Goal: Task Accomplishment & Management: Use online tool/utility

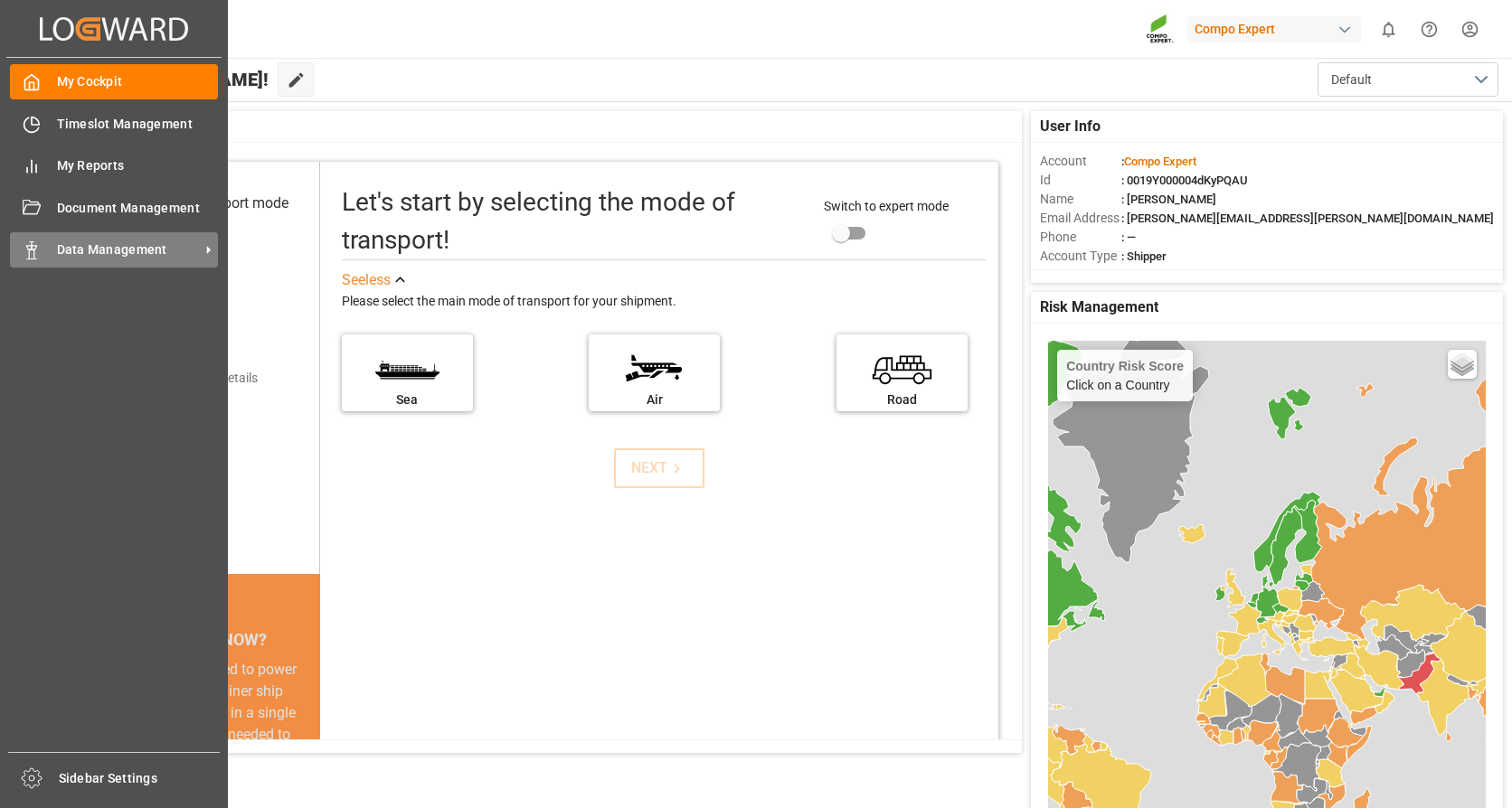
drag, startPoint x: 135, startPoint y: 252, endPoint x: 143, endPoint y: 253, distance: 8.1
click at [135, 252] on span "Data Management" at bounding box center [129, 250] width 143 height 19
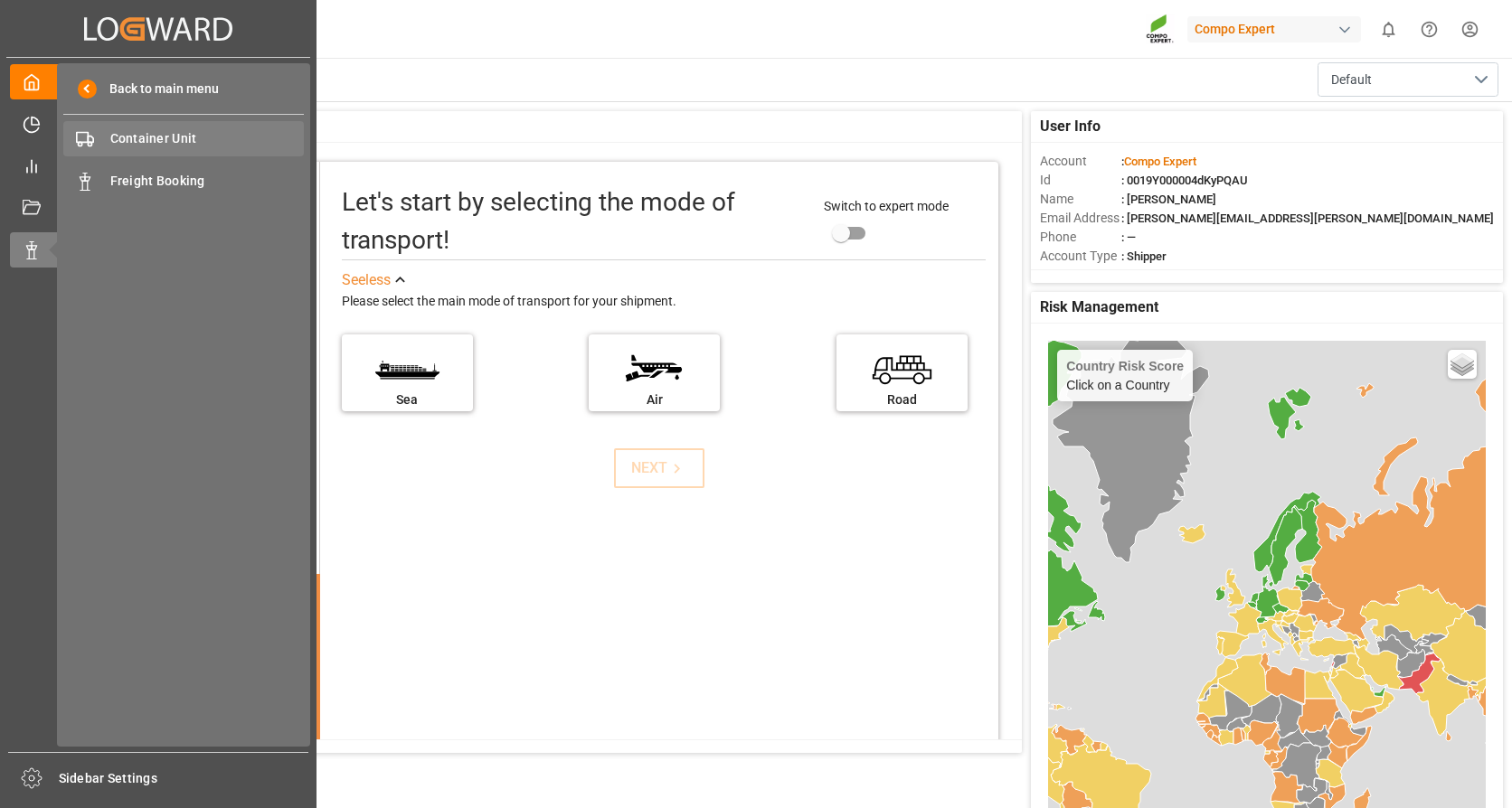
click at [153, 141] on span "Container Unit" at bounding box center [207, 138] width 195 height 19
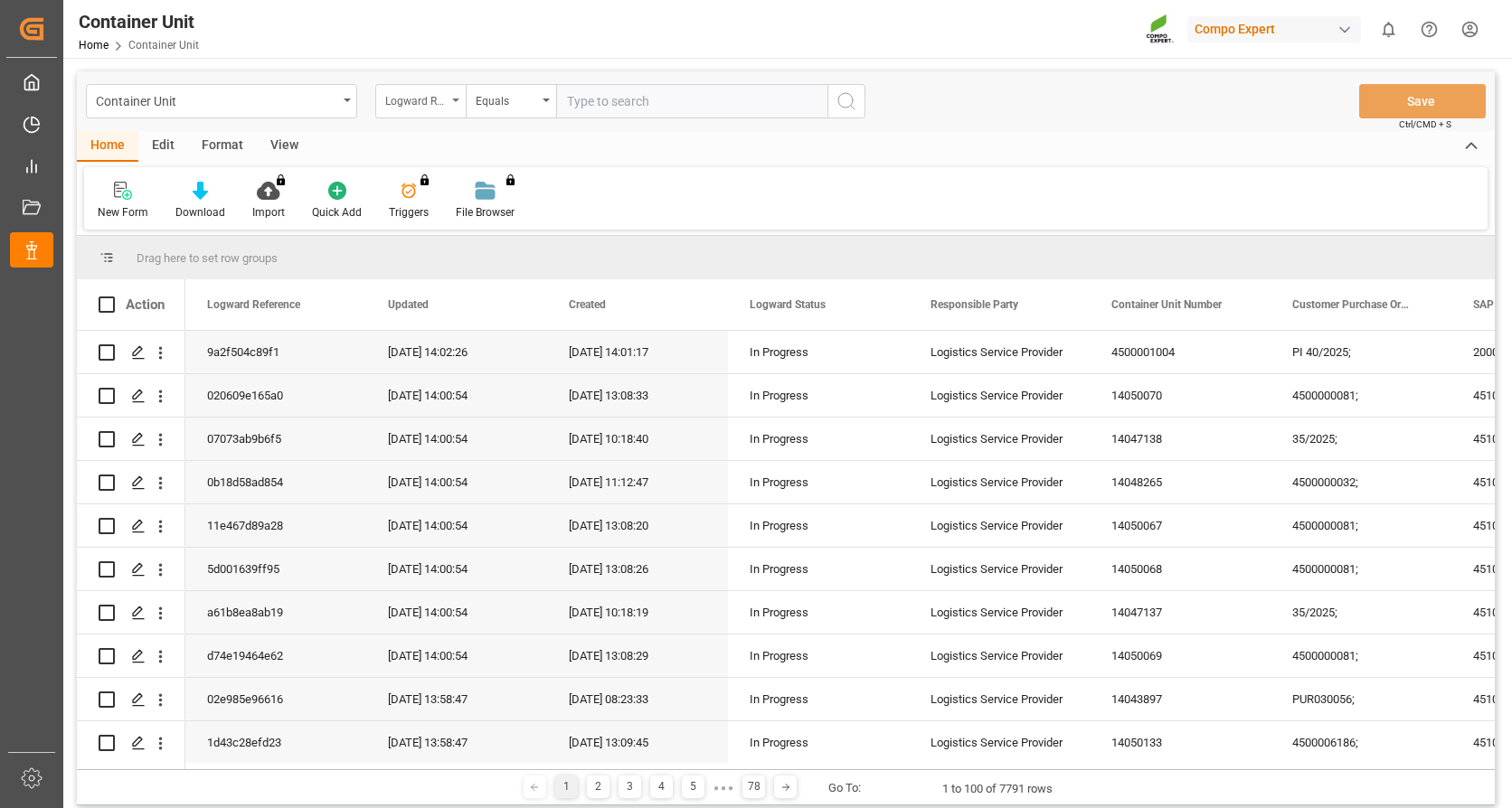
click at [455, 103] on div "Logward Reference" at bounding box center [420, 101] width 91 height 34
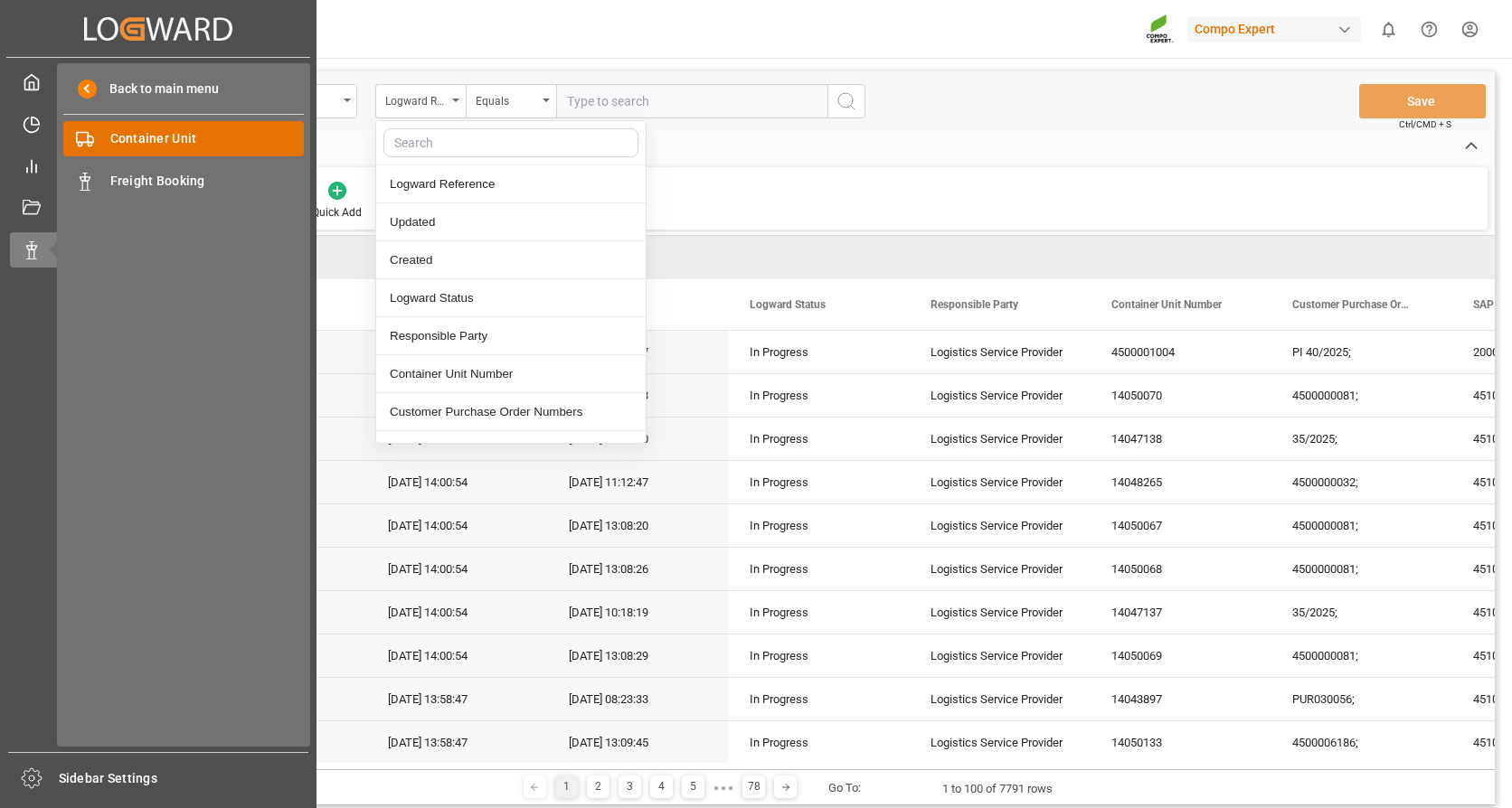
click at [132, 138] on span "Container Unit" at bounding box center [207, 138] width 195 height 19
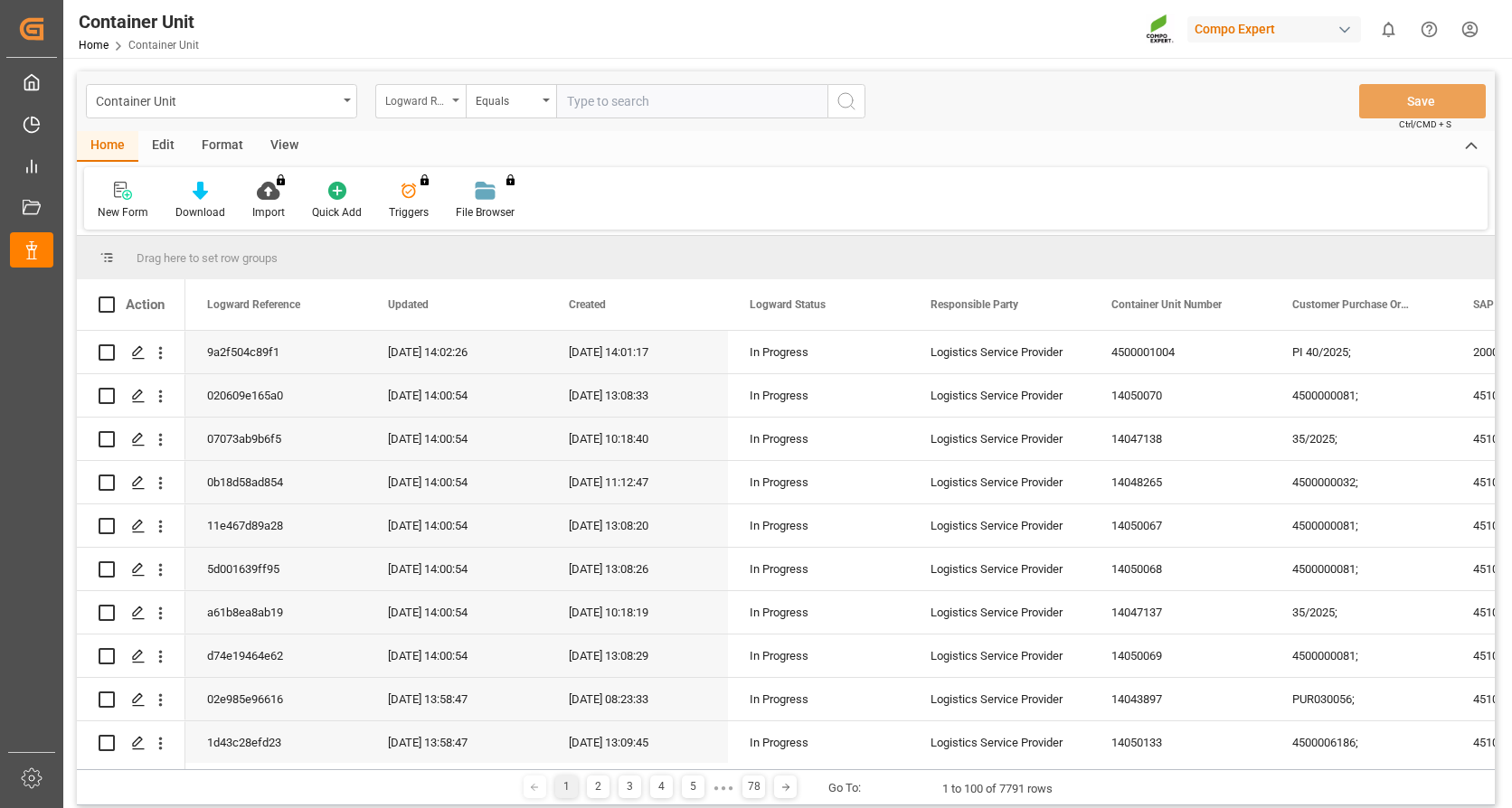
click at [433, 86] on div "Logward Reference" at bounding box center [420, 101] width 91 height 34
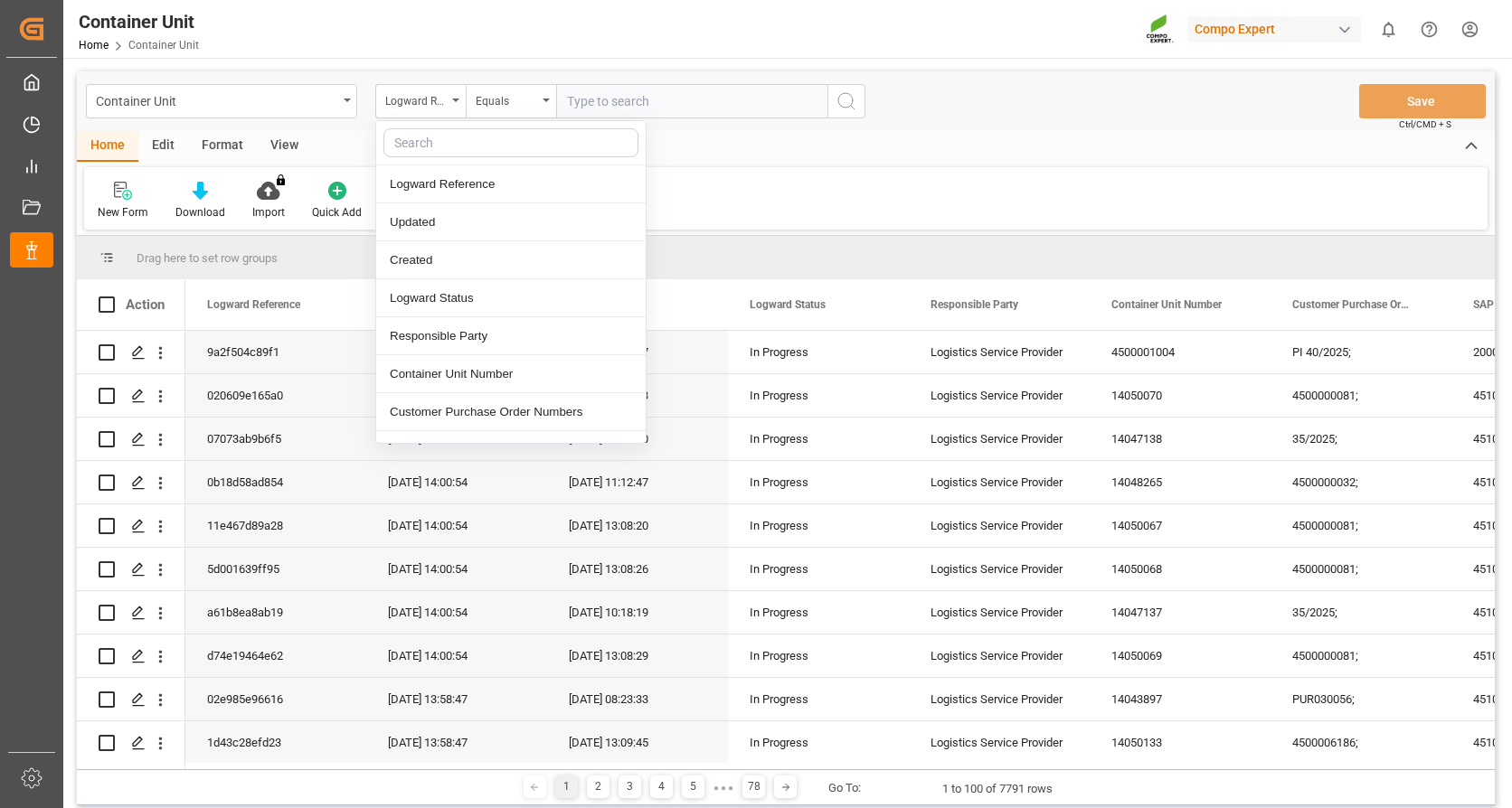
click at [624, 92] on input "text" at bounding box center [692, 101] width 271 height 34
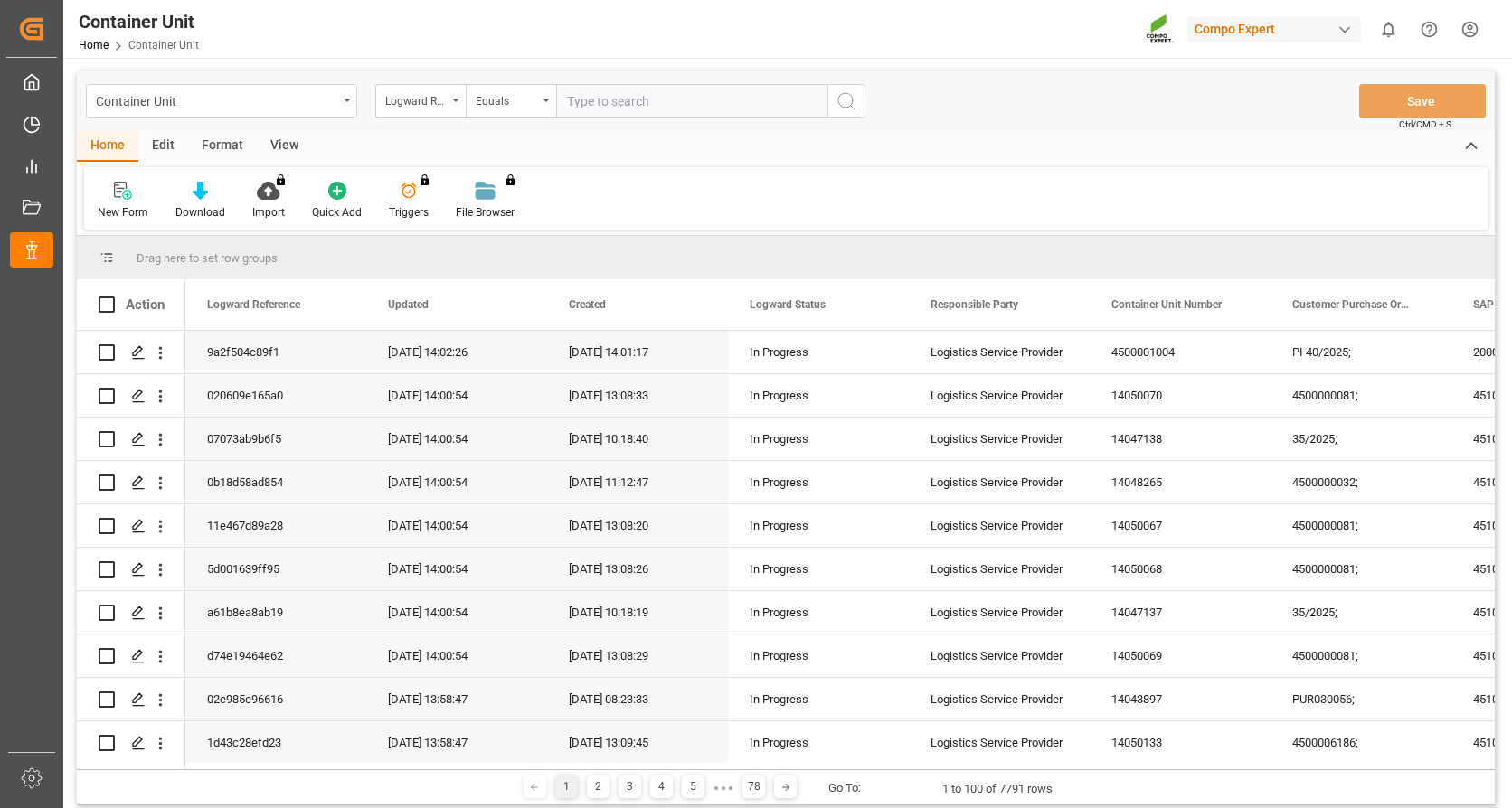
paste input "6200000123"
type input "6200000123"
click at [828, 96] on button "search button" at bounding box center [846, 101] width 38 height 34
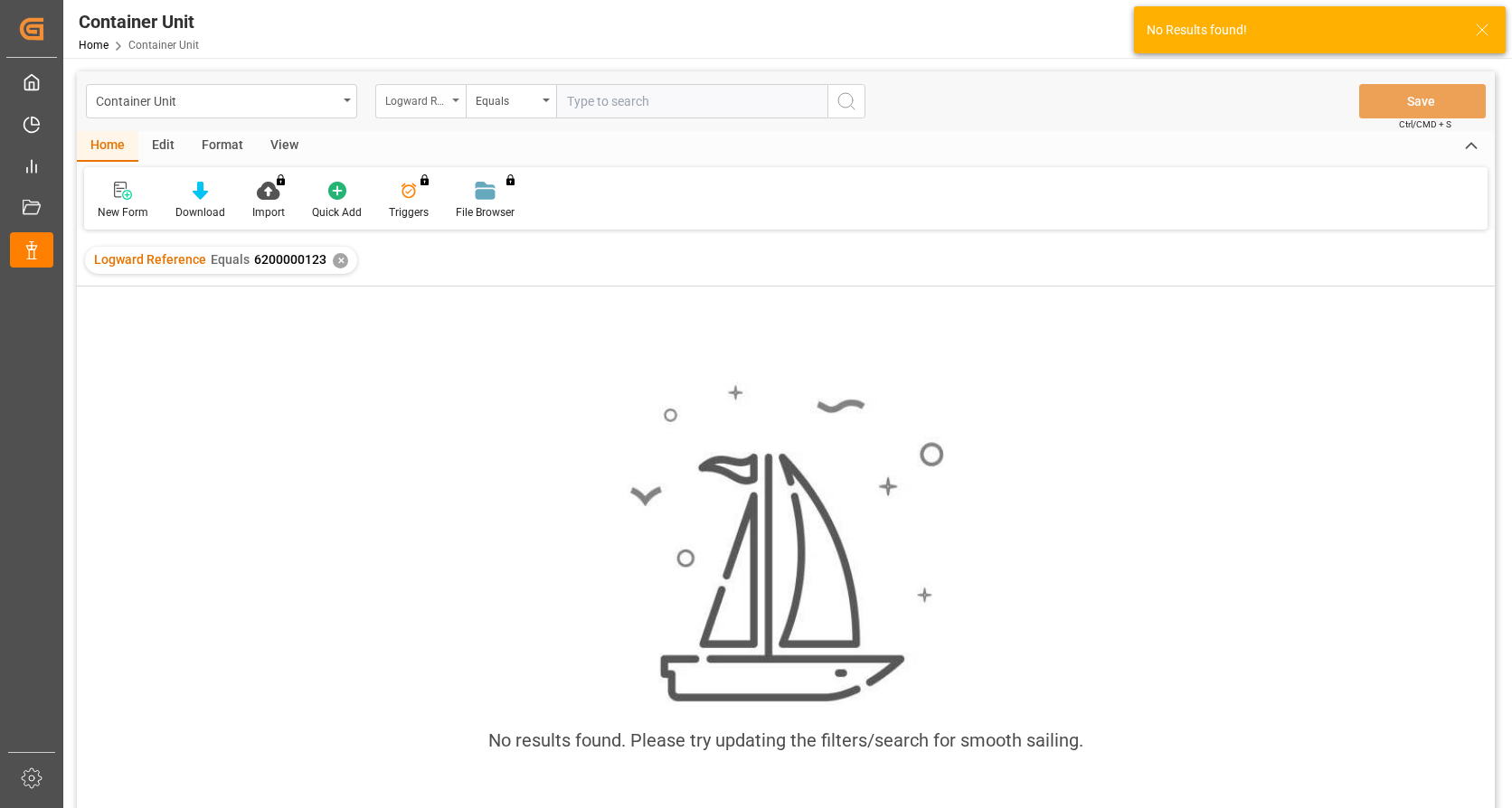
click at [441, 91] on div "Logward Reference" at bounding box center [415, 99] width 61 height 21
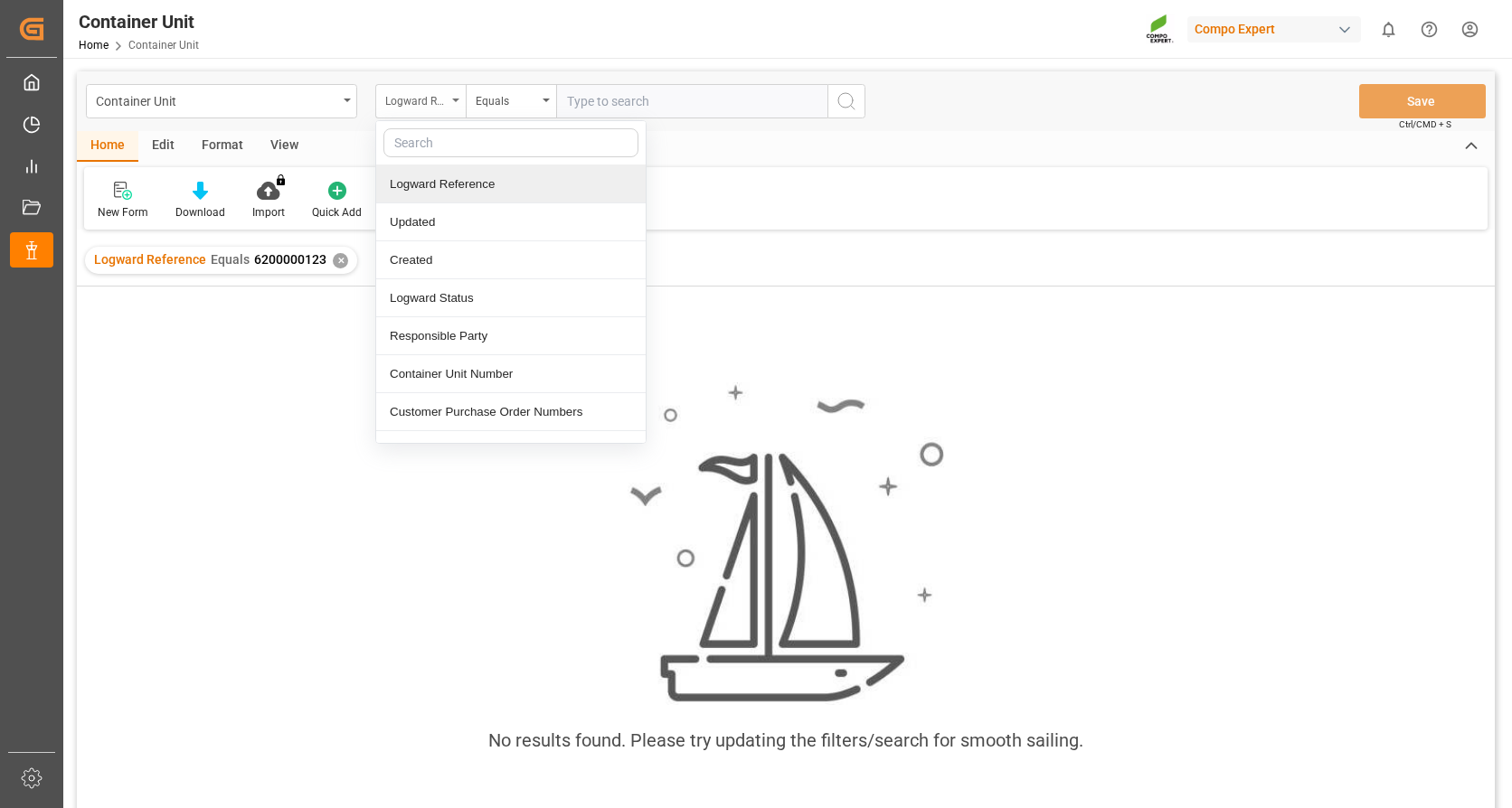
click at [426, 99] on div "Logward Reference" at bounding box center [415, 99] width 61 height 21
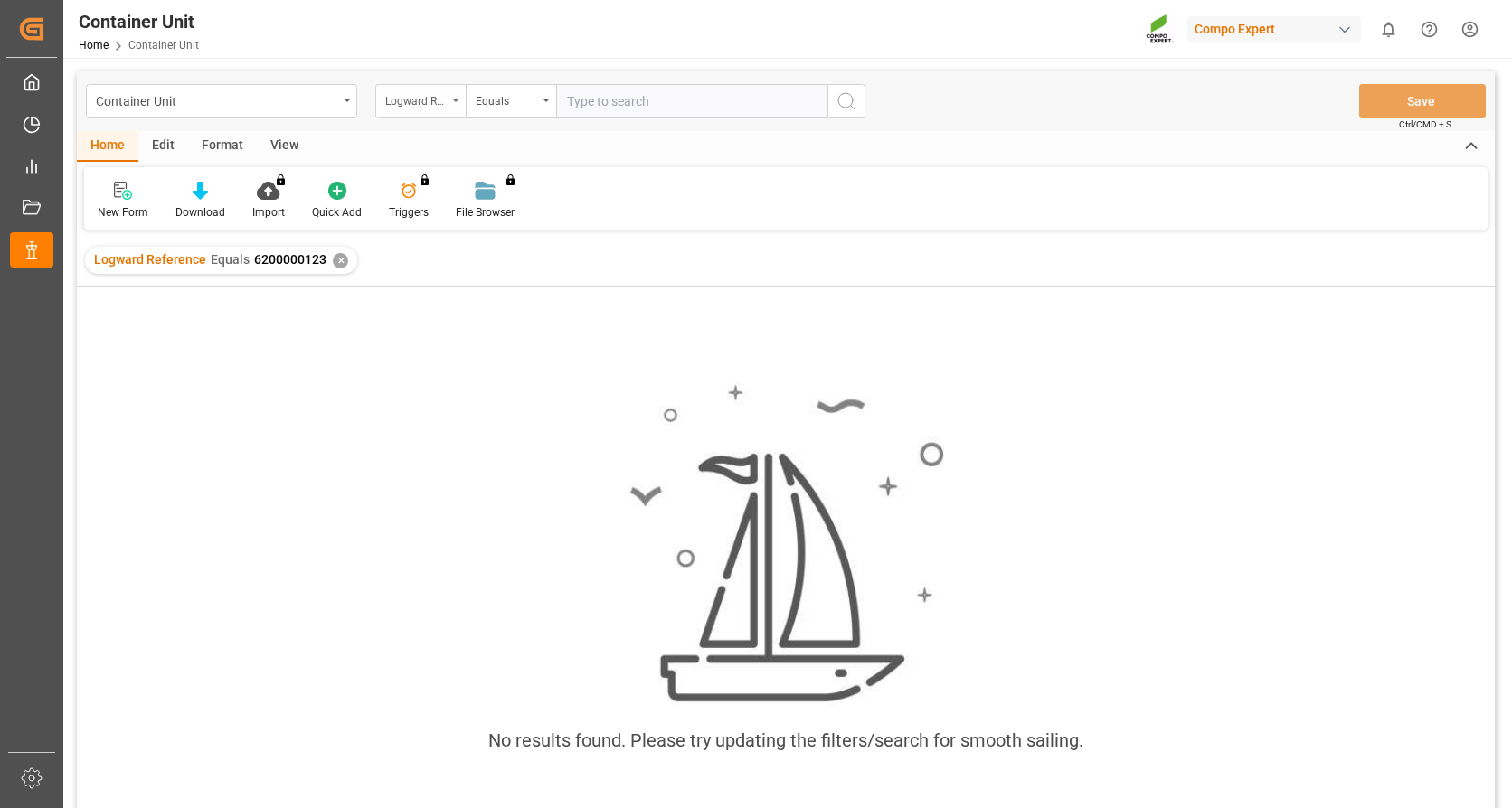
click at [448, 100] on div "Logward Reference" at bounding box center [420, 101] width 91 height 34
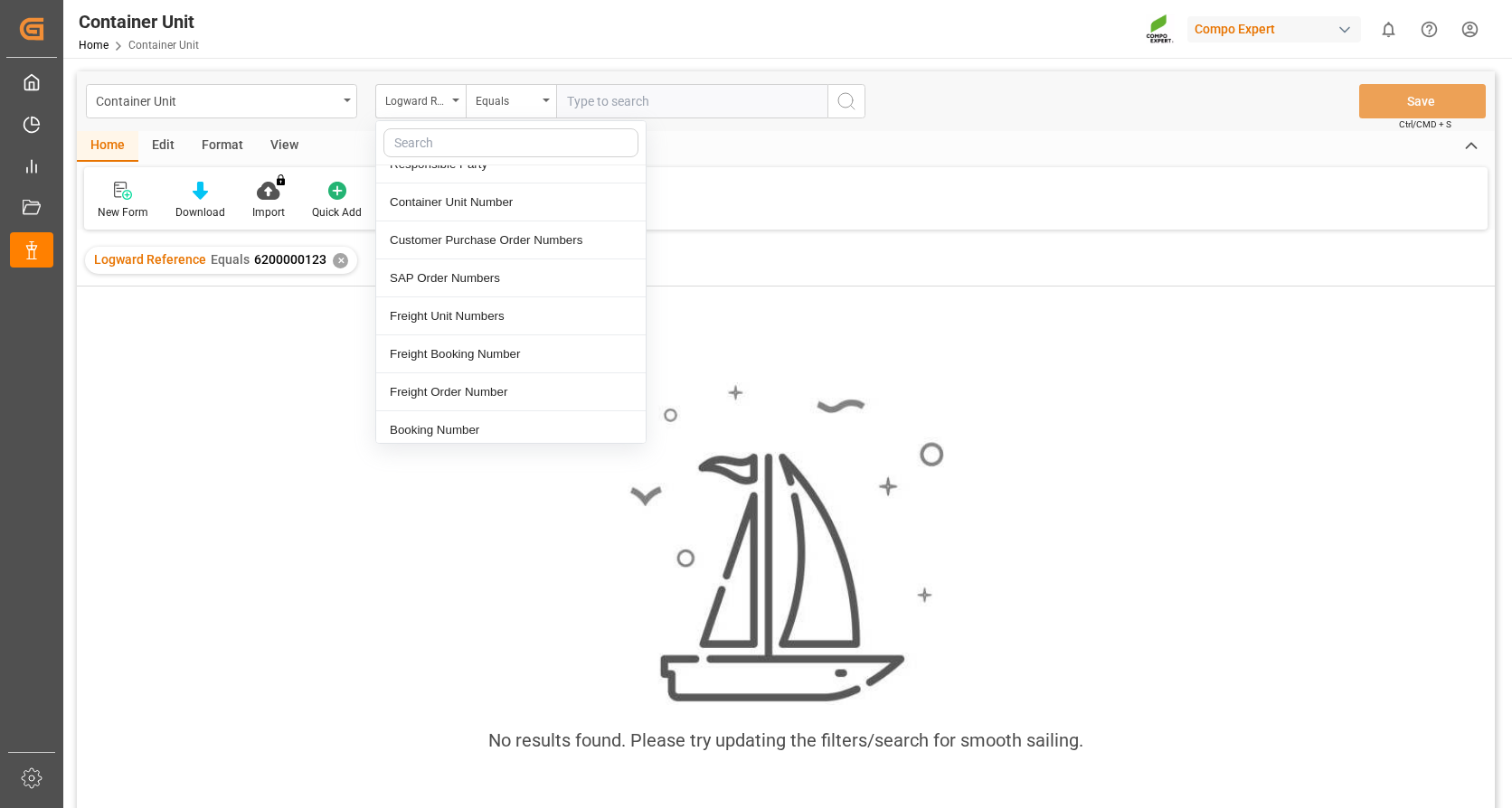
scroll to position [181, 0]
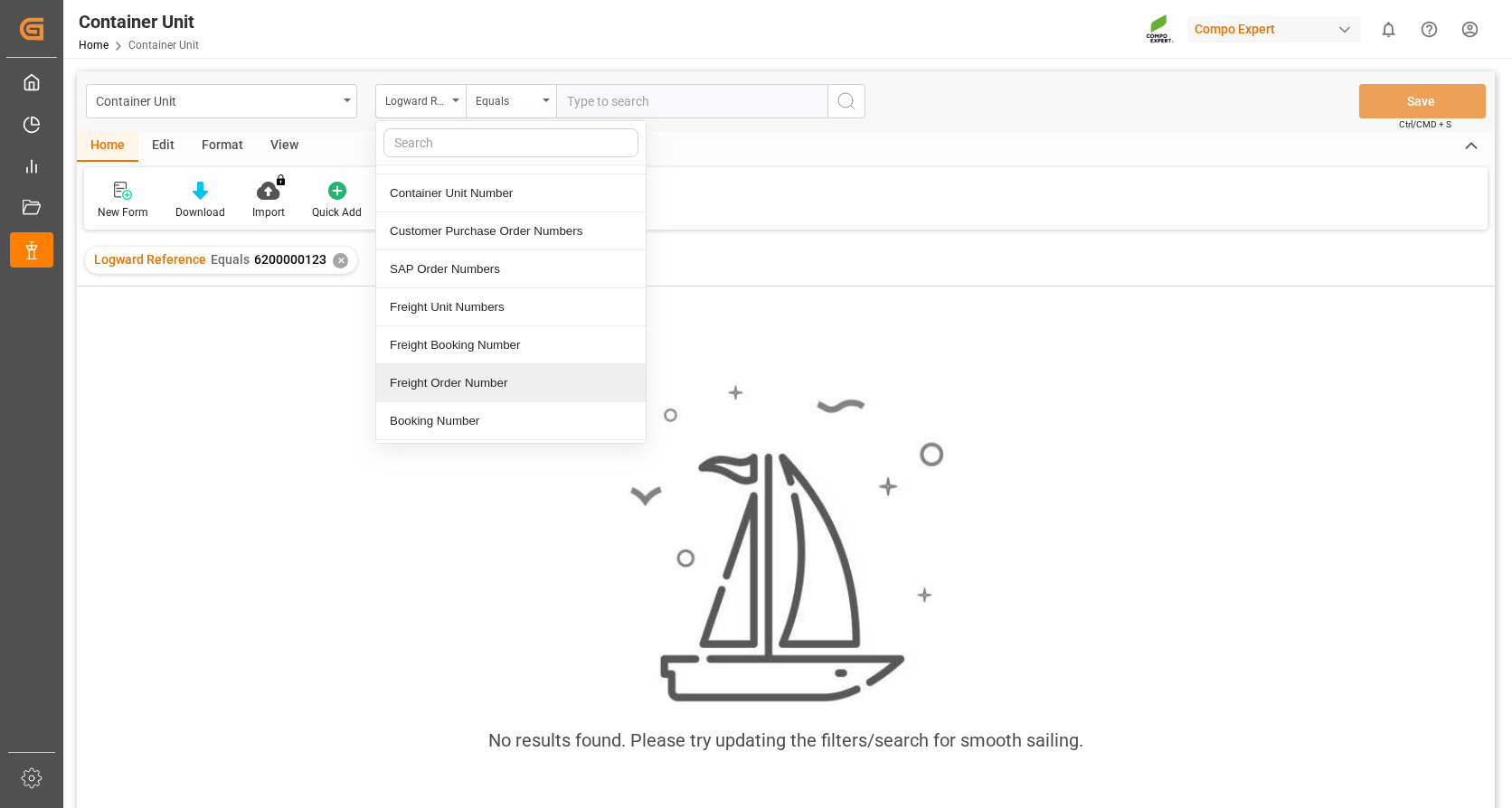
click at [493, 389] on div "Freight Order Number" at bounding box center [511, 383] width 269 height 38
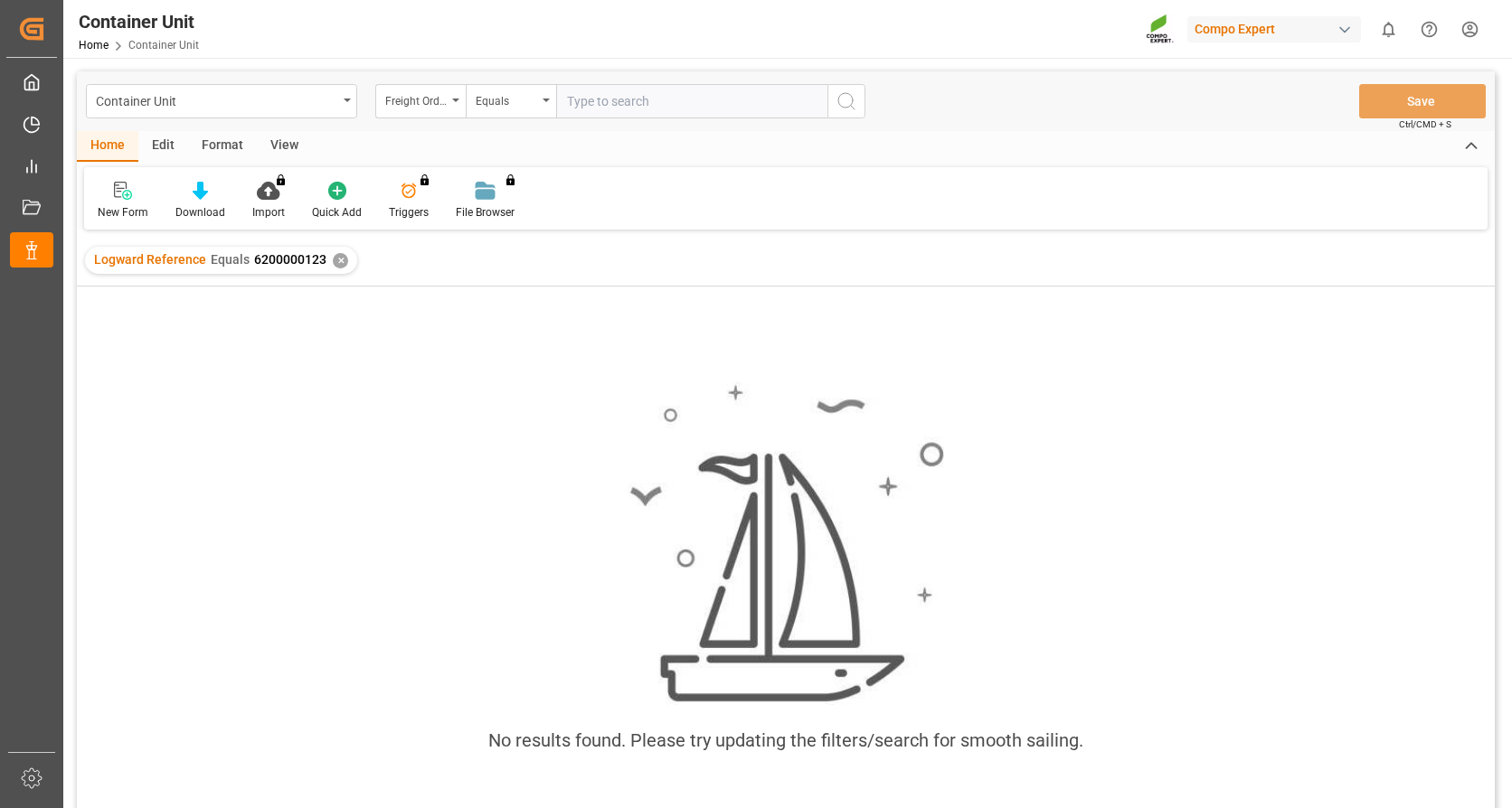
click at [636, 102] on input "text" at bounding box center [692, 101] width 271 height 34
paste input "6200000123"
type input "6200000123"
click at [852, 96] on icon "search button" at bounding box center [846, 101] width 22 height 22
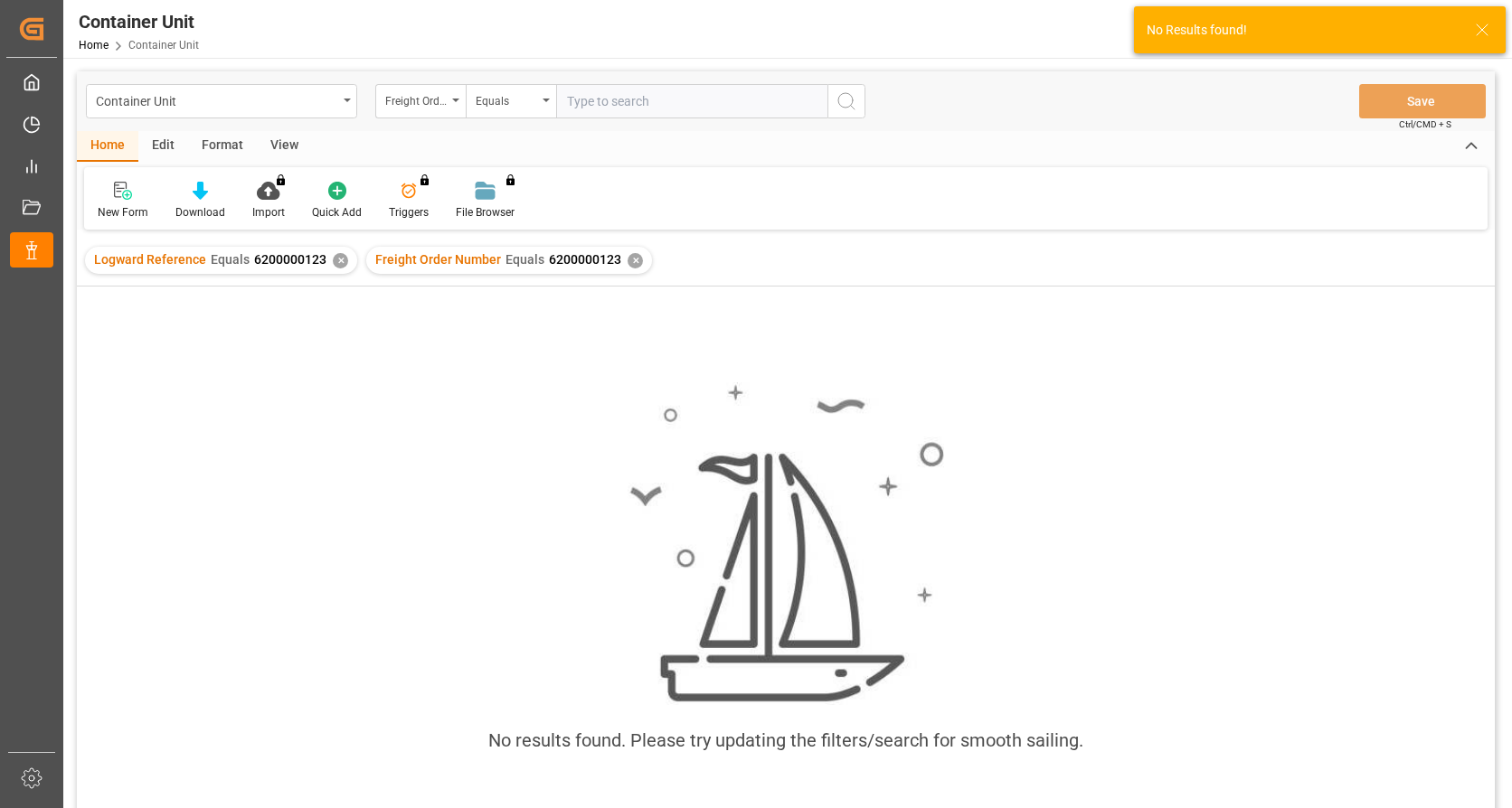
click at [332, 257] on div "✕" at bounding box center [340, 261] width 15 height 15
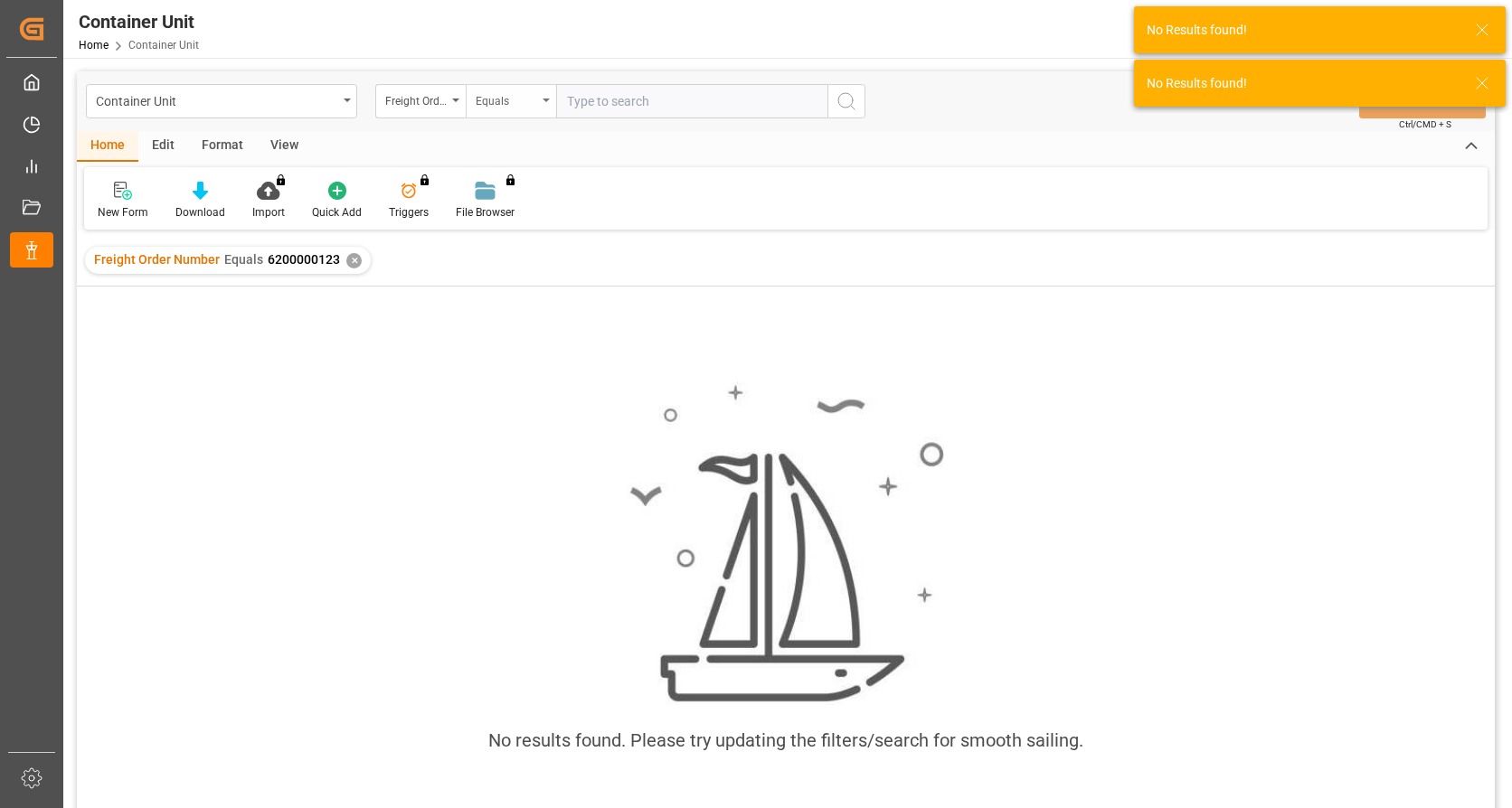
click at [541, 96] on div "Equals" at bounding box center [510, 101] width 91 height 34
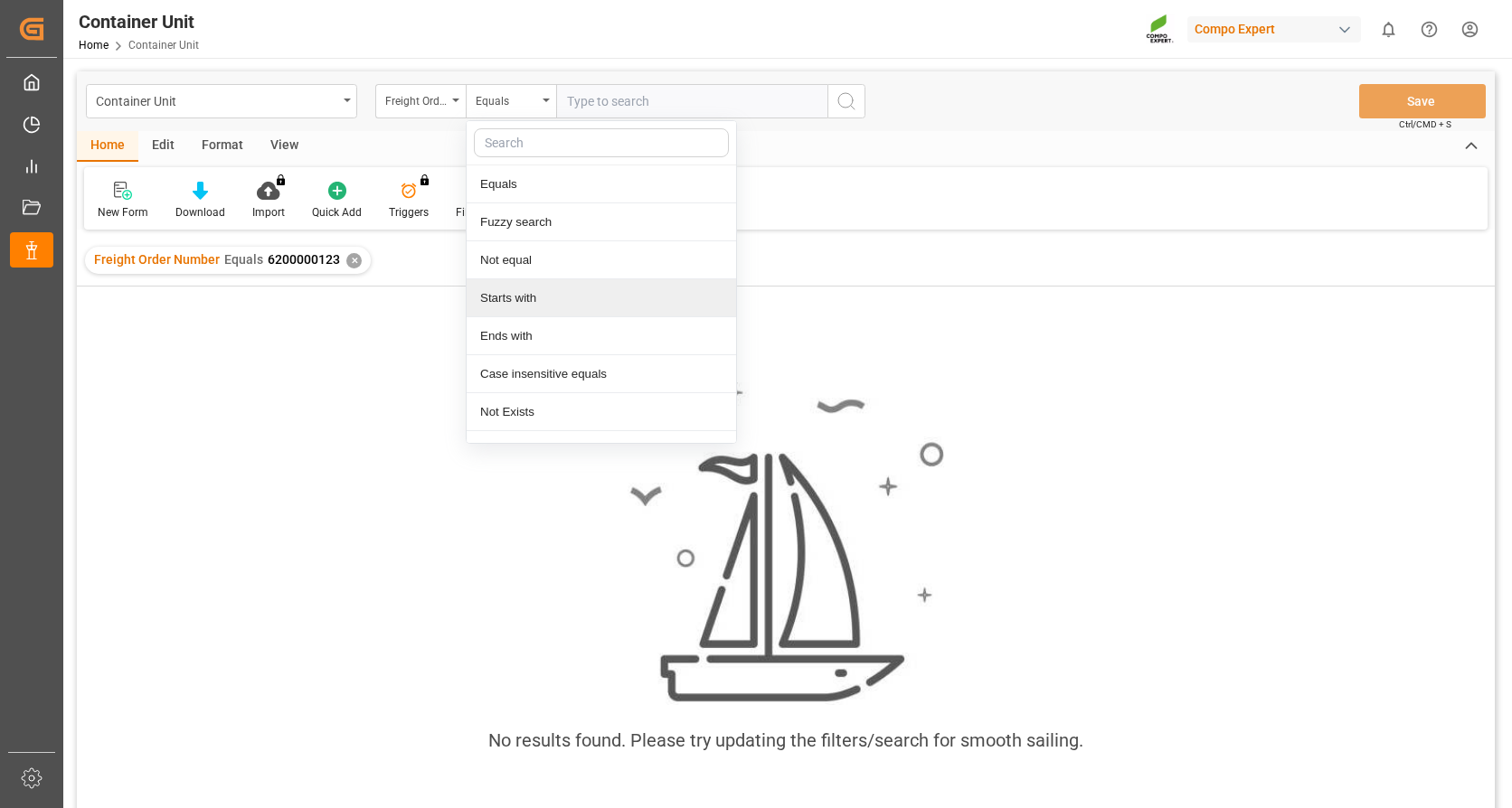
click at [556, 302] on div "Starts with" at bounding box center [601, 298] width 269 height 38
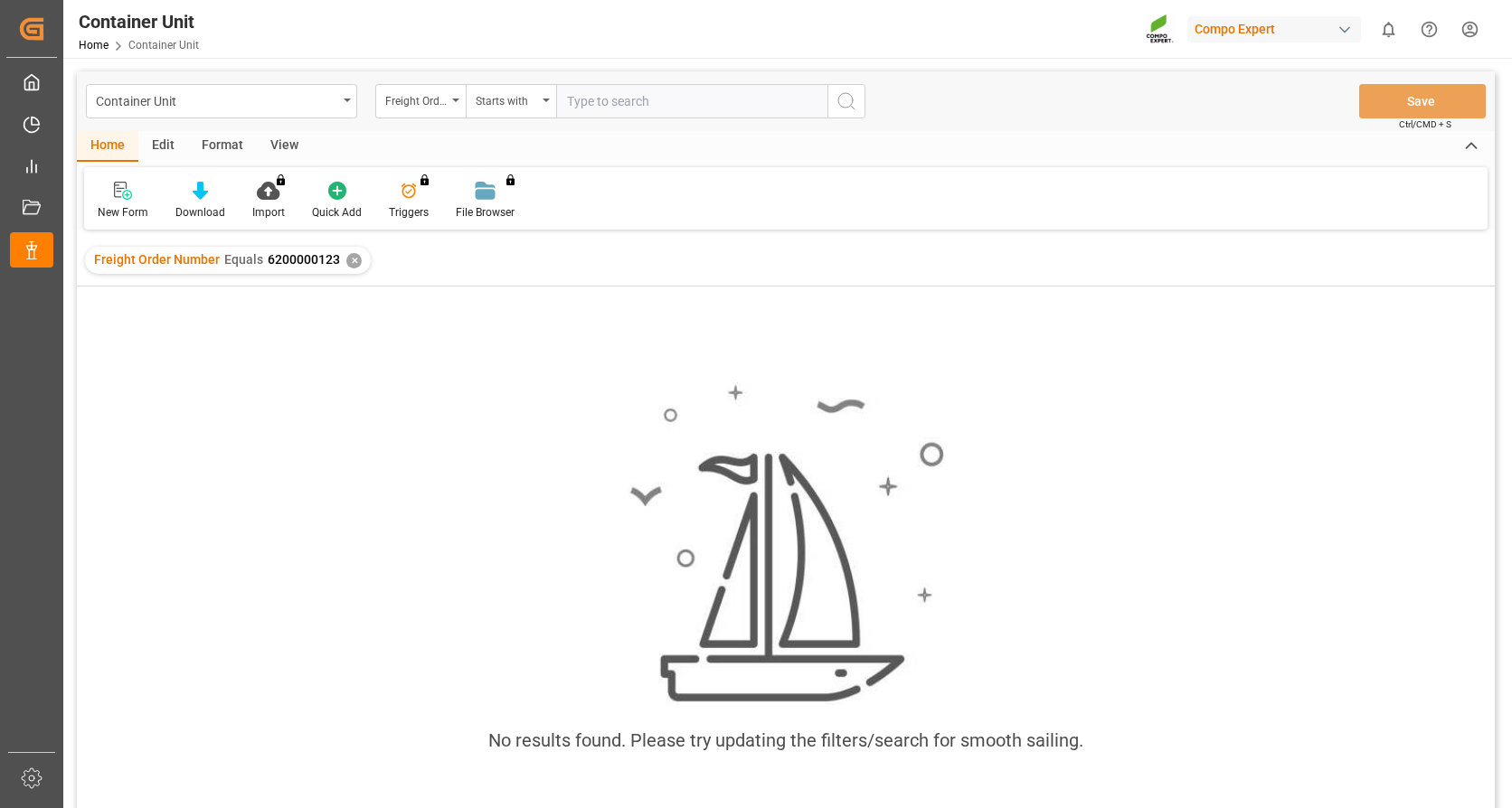
paste input "6200000123"
type input "6200000123"
click at [859, 102] on button "search button" at bounding box center [846, 101] width 38 height 34
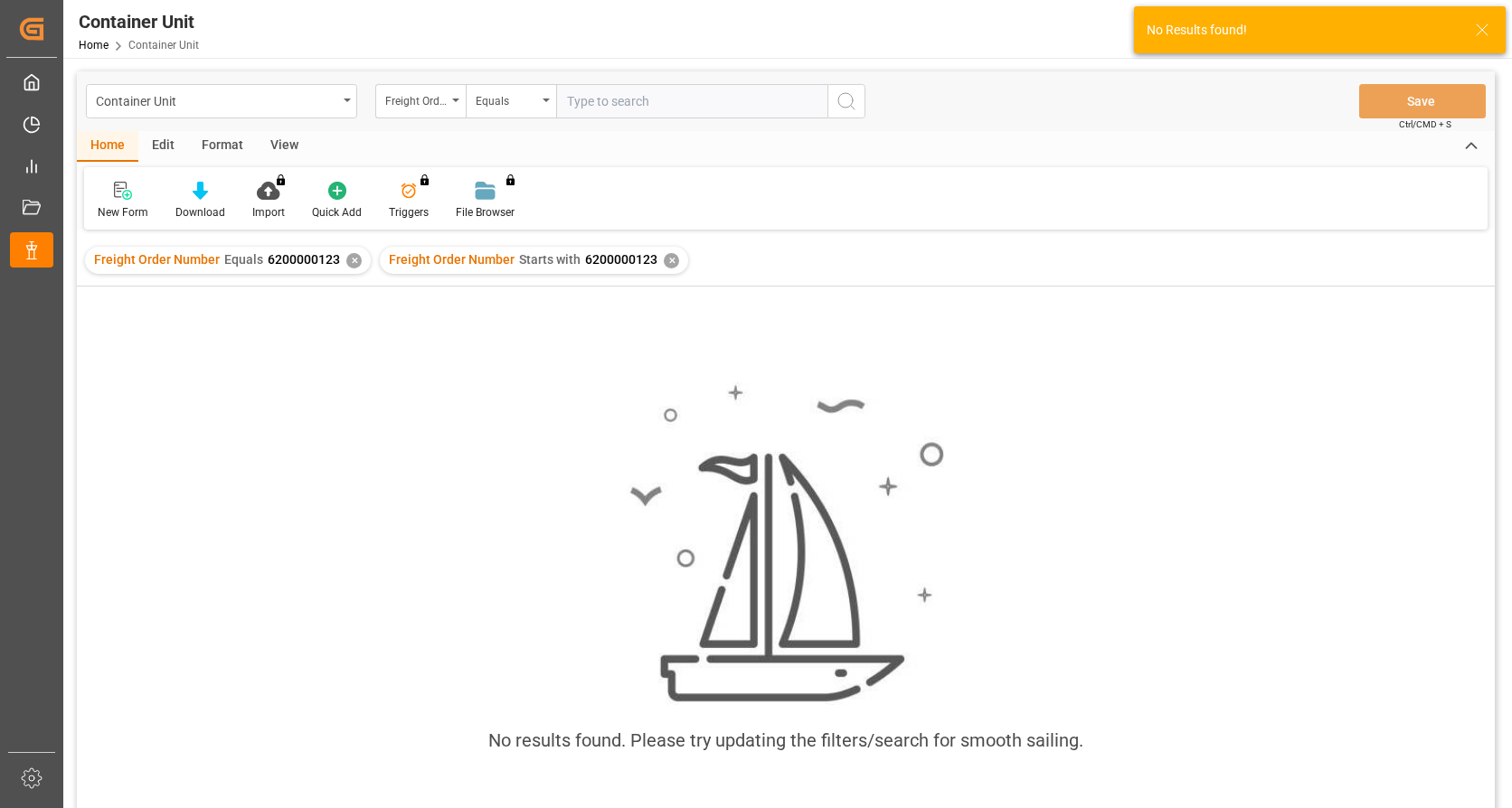
click at [340, 258] on div "Freight Order Number Equals 6200000123 ✕" at bounding box center [227, 260] width 286 height 27
click at [347, 258] on div "✕" at bounding box center [354, 261] width 15 height 15
click at [471, 96] on div "Equals" at bounding box center [510, 101] width 91 height 34
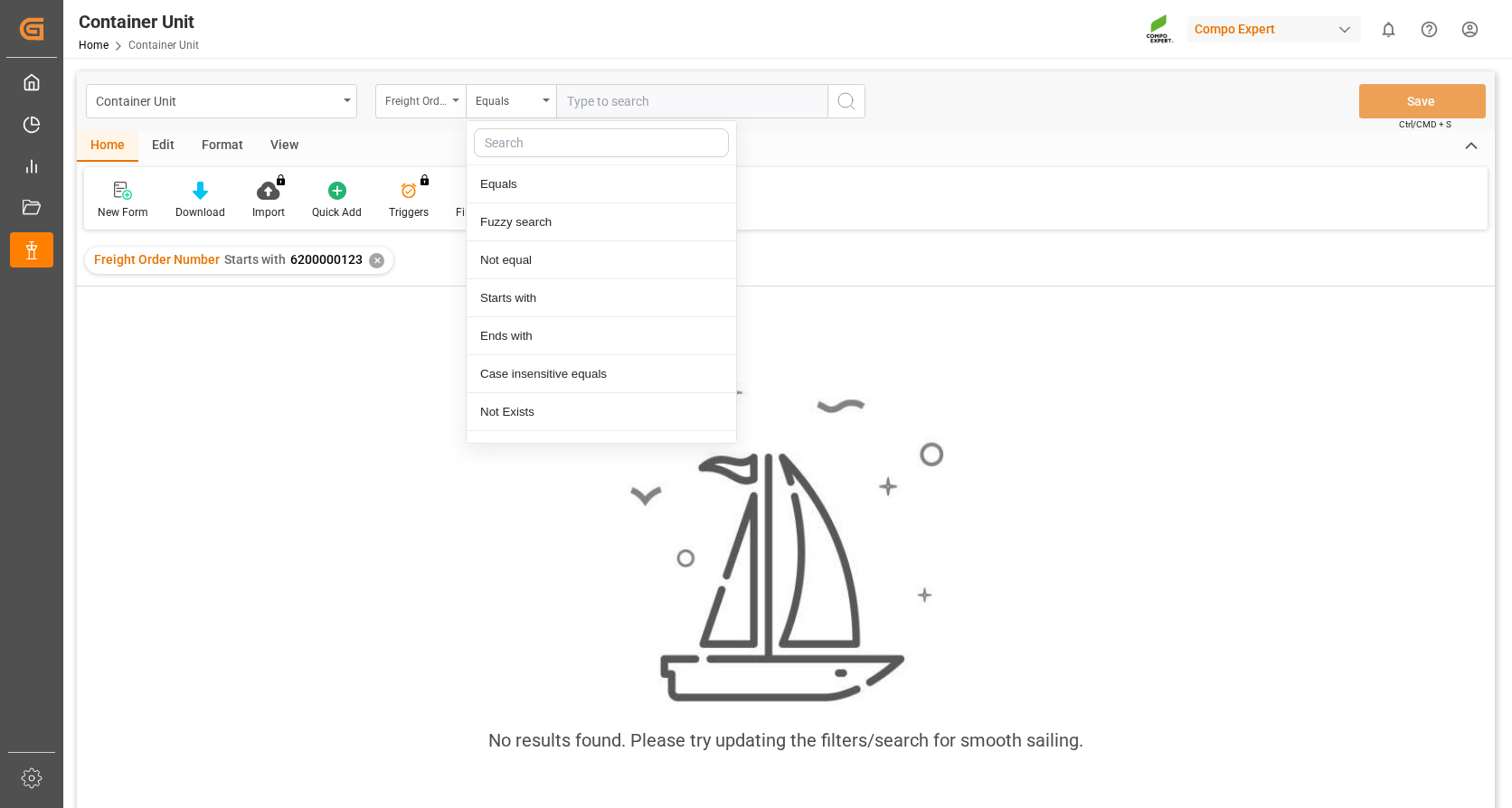
click at [441, 93] on div "Freight Order Number" at bounding box center [415, 99] width 61 height 21
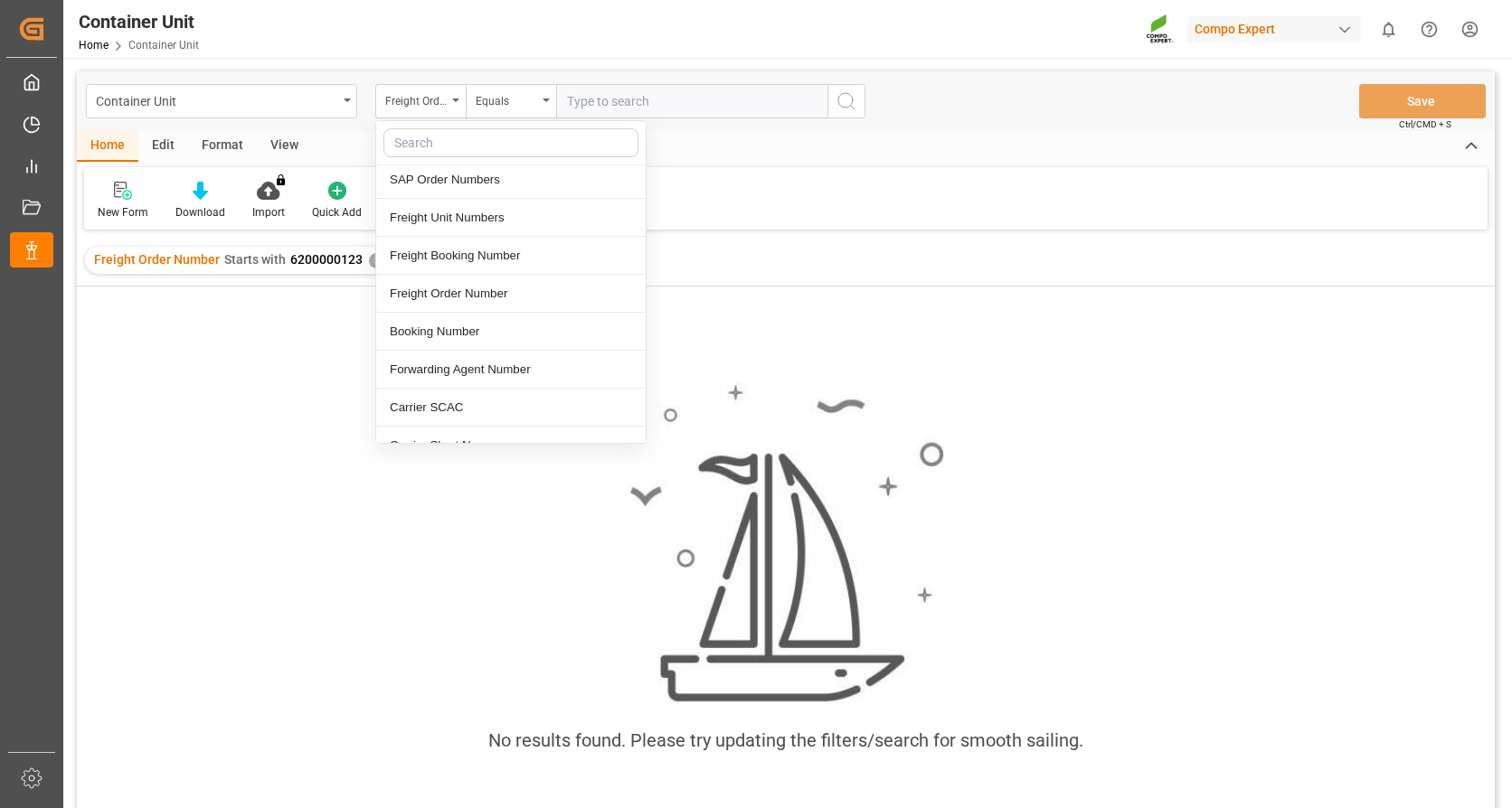
scroll to position [271, 0]
click at [500, 245] on div "Freight Booking Number" at bounding box center [511, 255] width 269 height 38
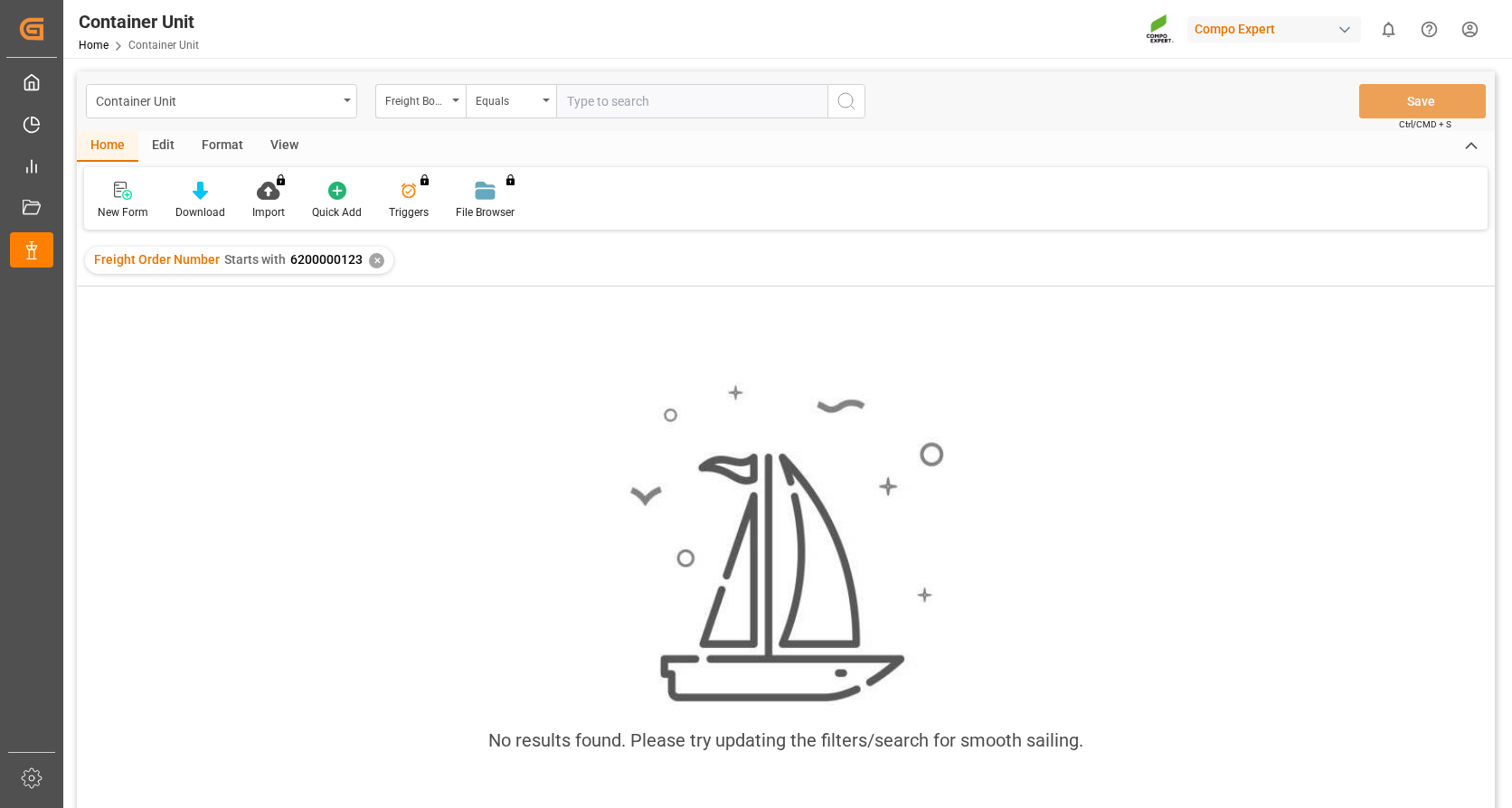
click at [647, 99] on input "text" at bounding box center [692, 101] width 271 height 34
paste input "6200000123"
type input "6200000123"
click at [841, 93] on icon "search button" at bounding box center [846, 101] width 22 height 22
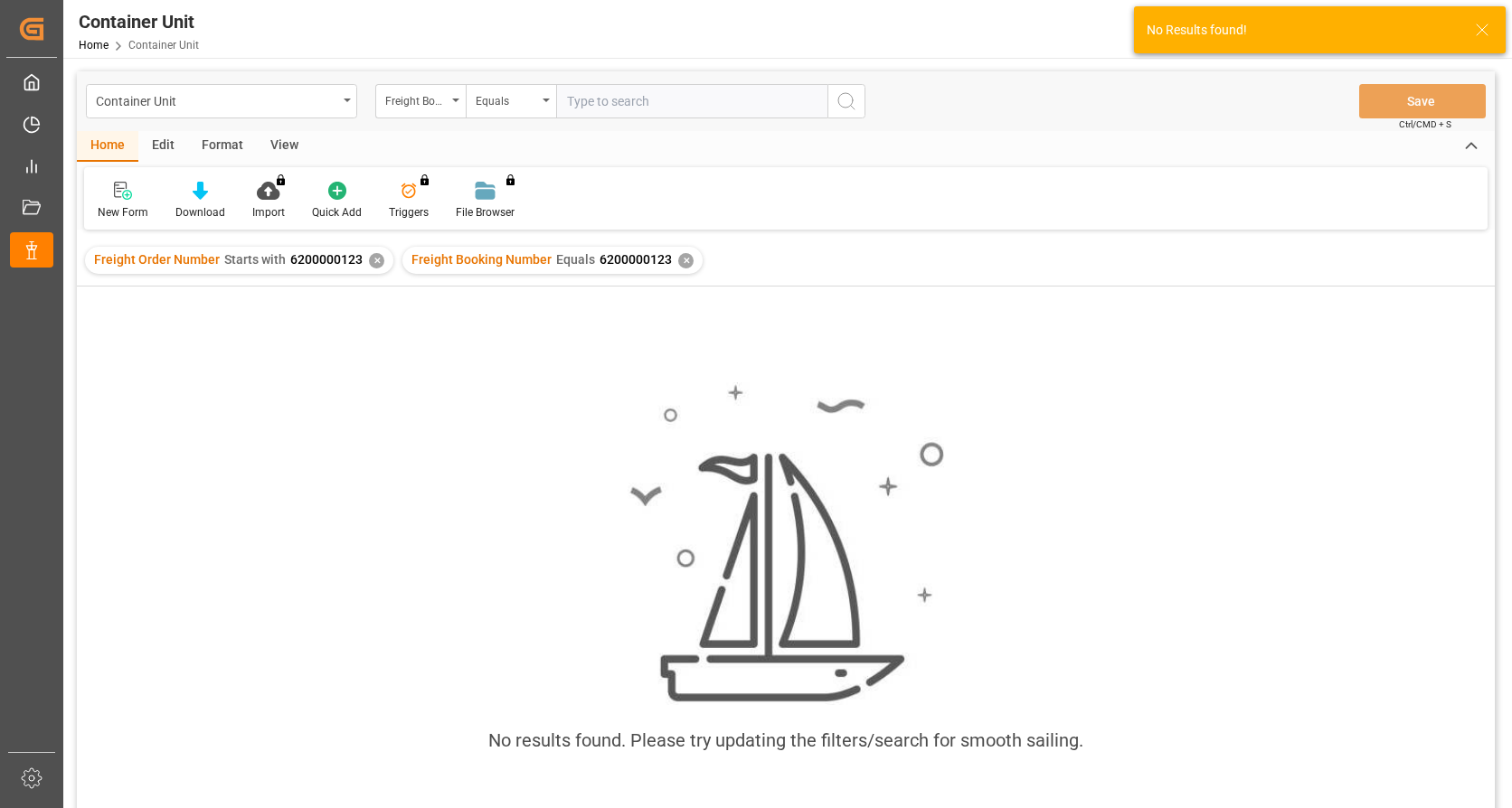
click at [372, 258] on div "✕" at bounding box center [376, 261] width 15 height 15
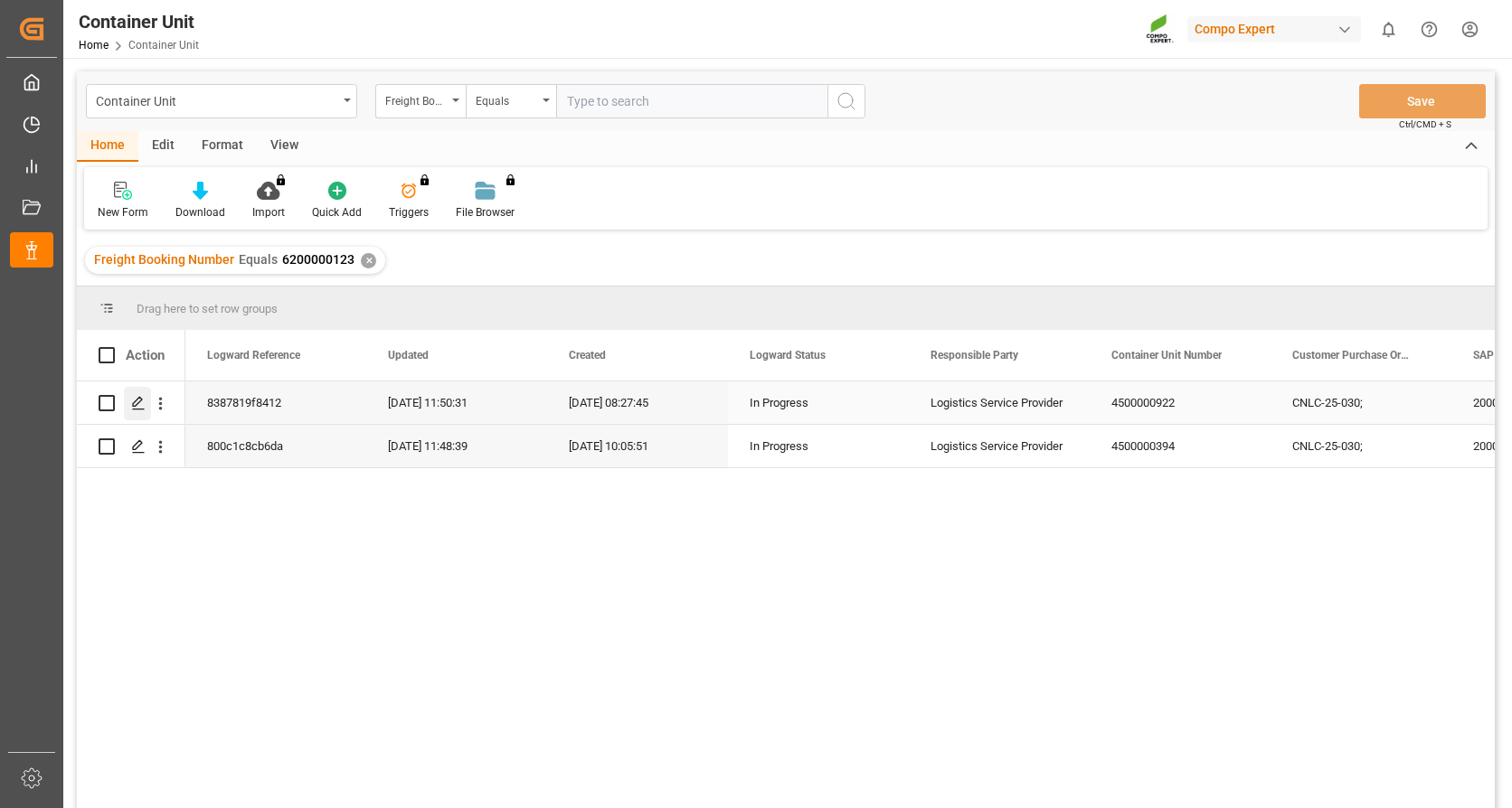
click at [136, 405] on icon "Press SPACE to select this row." at bounding box center [138, 403] width 14 height 14
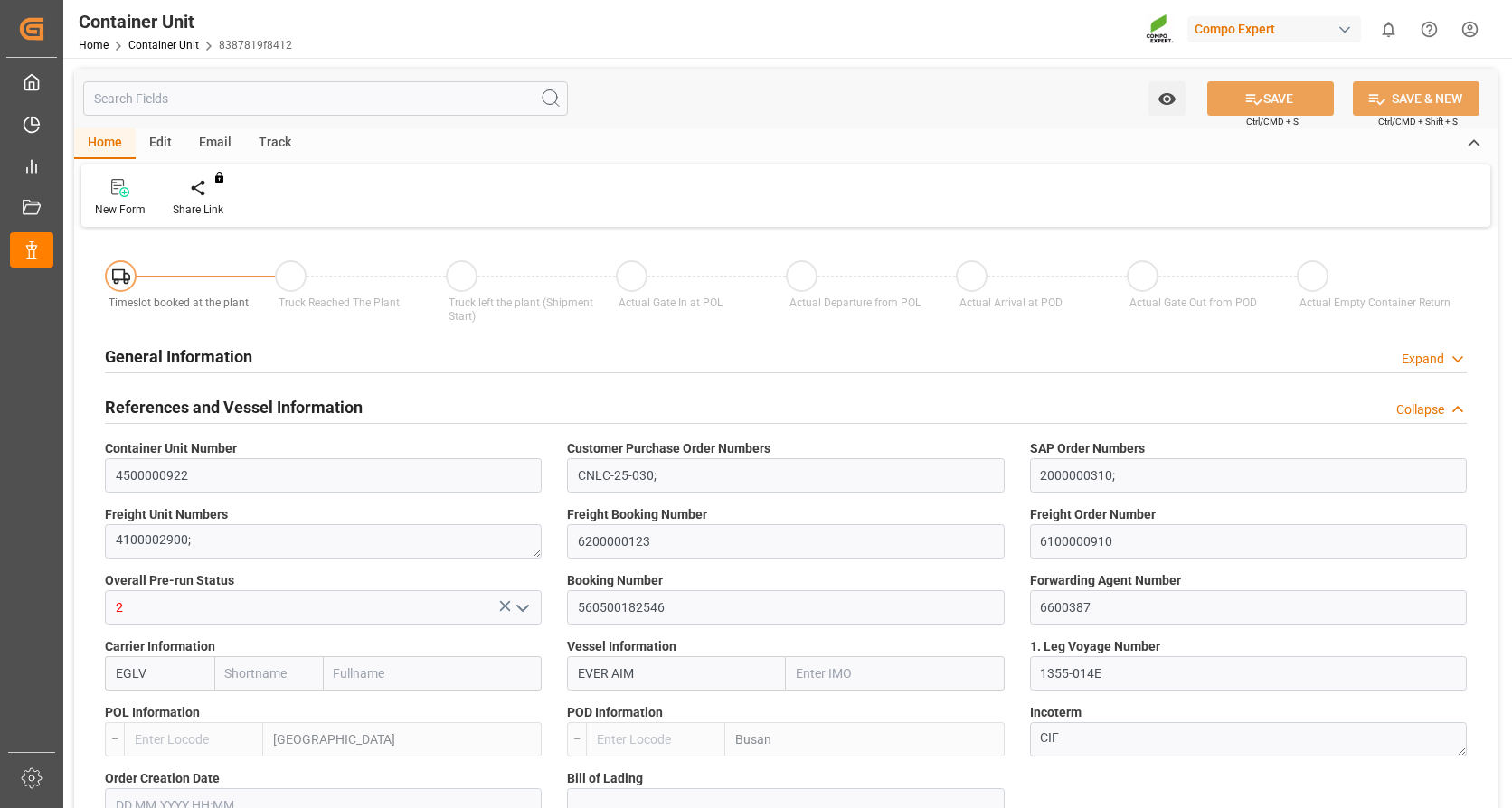
type input "Evergreen"
type input "Evergreen Marine Corp."
type input "9893917"
type input "NLRTM"
type input "KRPUS"
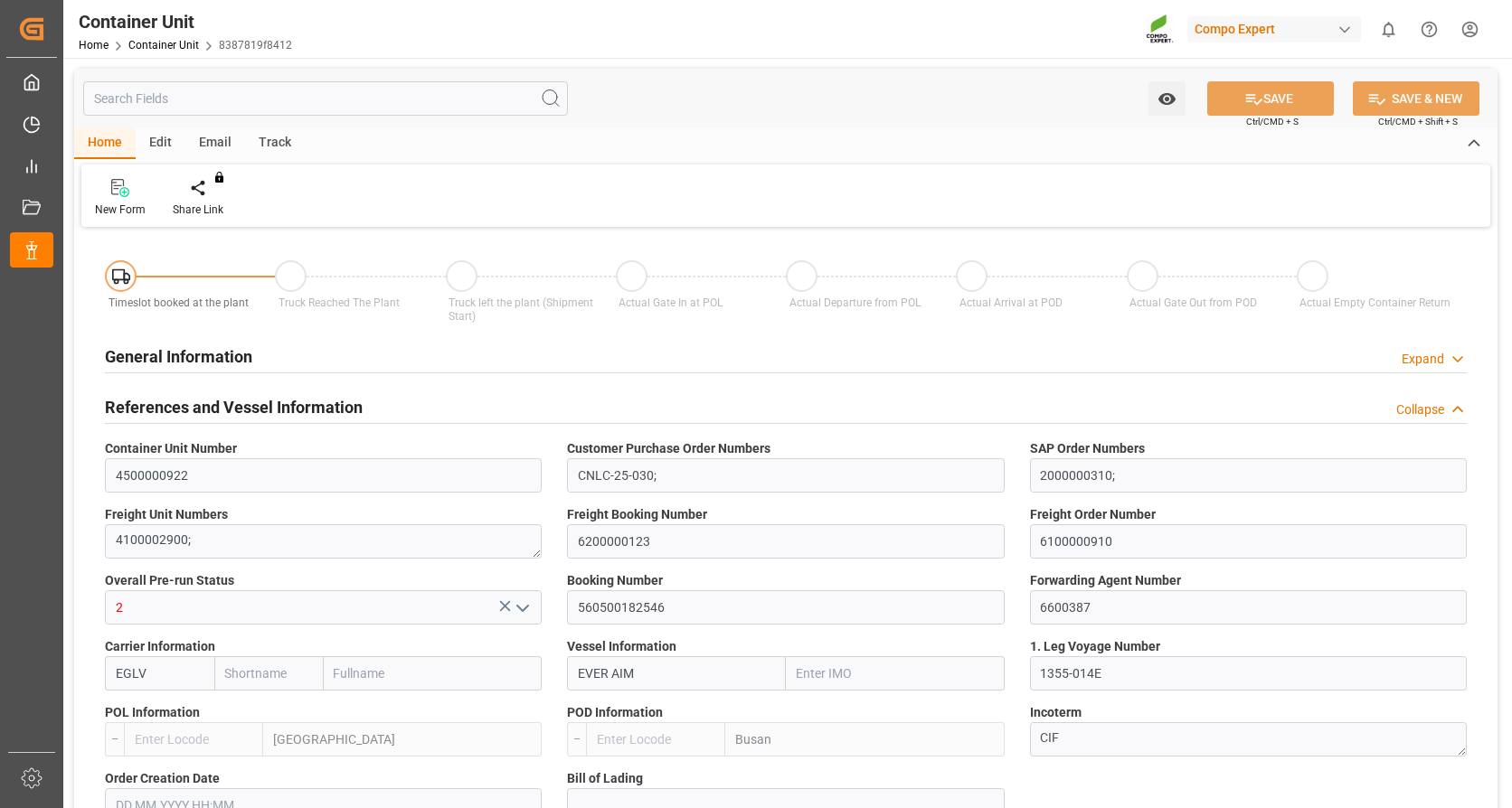
type input "0"
type input "53640"
type input "NLRTM"
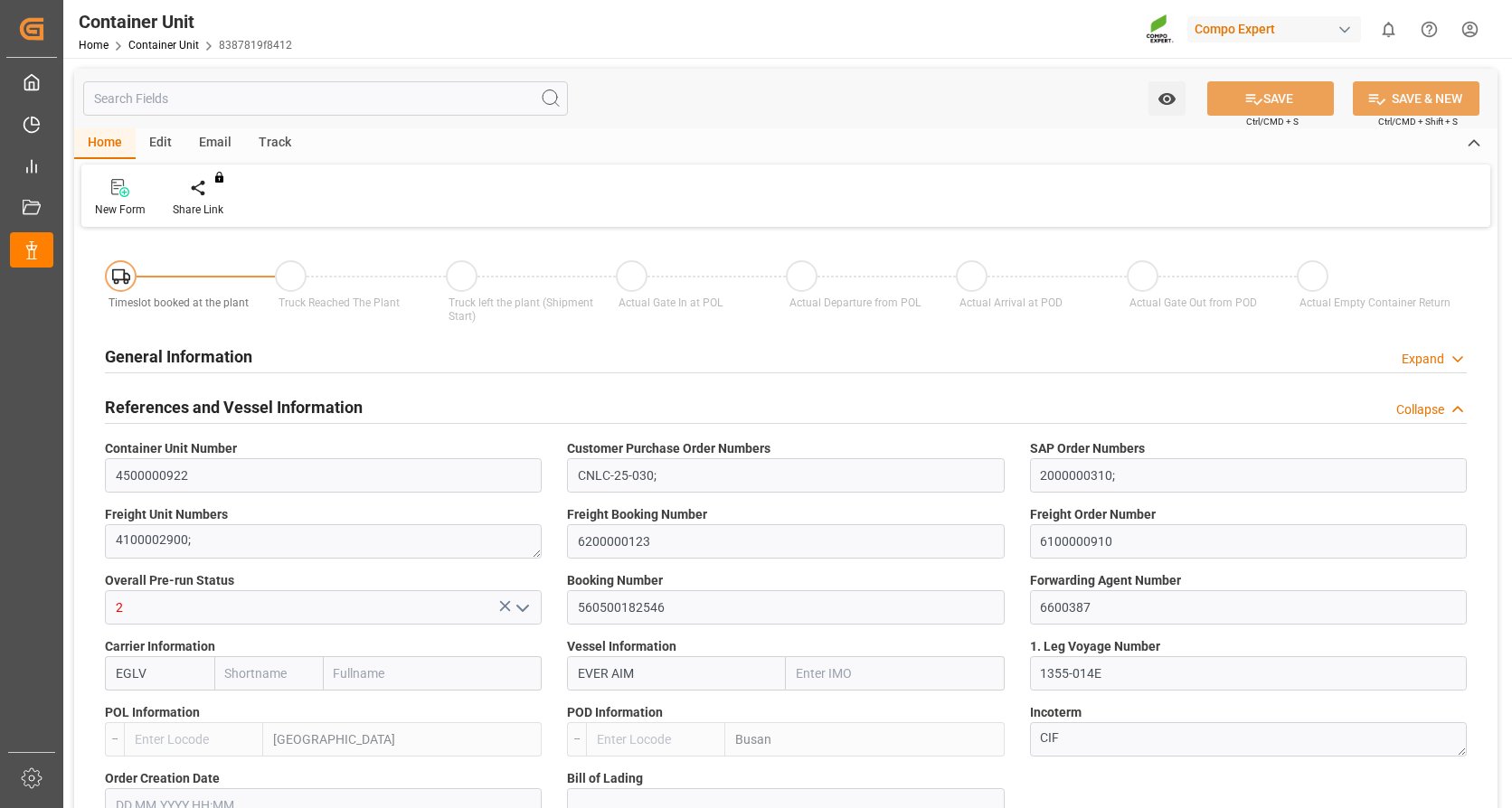
type input "KRPUS"
type input "[DATE]"
type input "[DATE] 00:02"
type input "[DATE] 00:01"
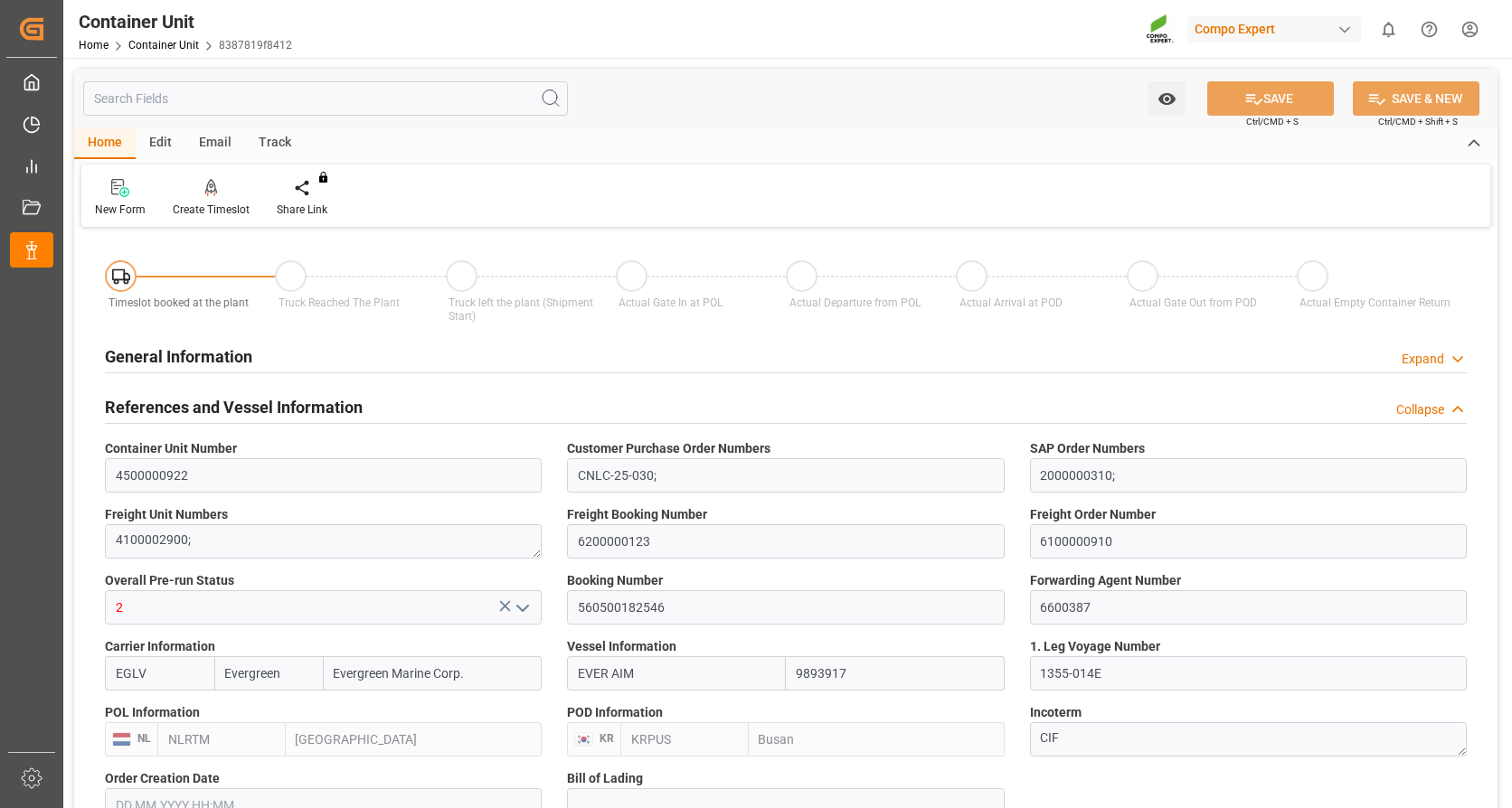
type input "[DATE] 00:01"
type input "[DATE] 12:00"
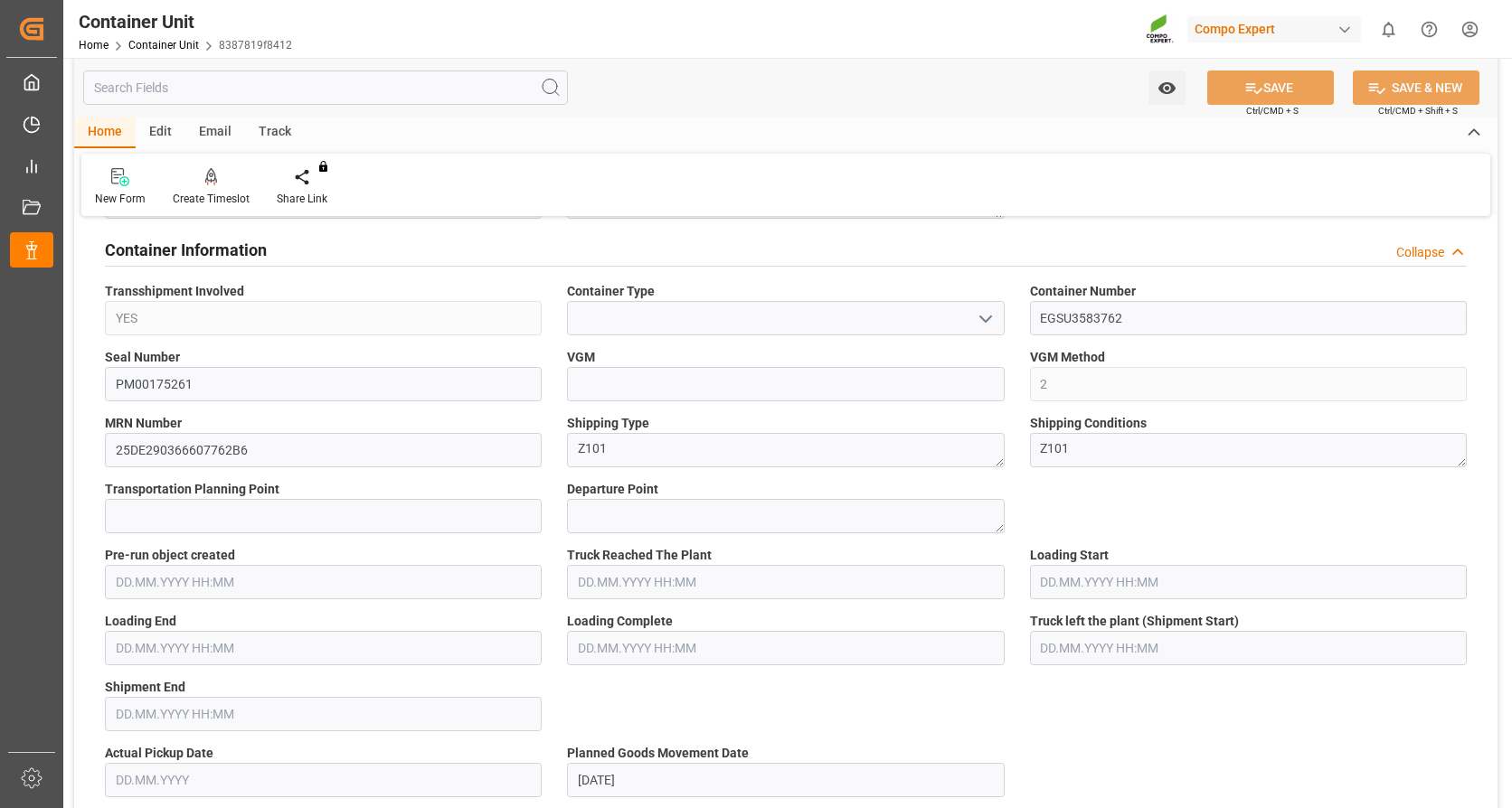
scroll to position [633, 0]
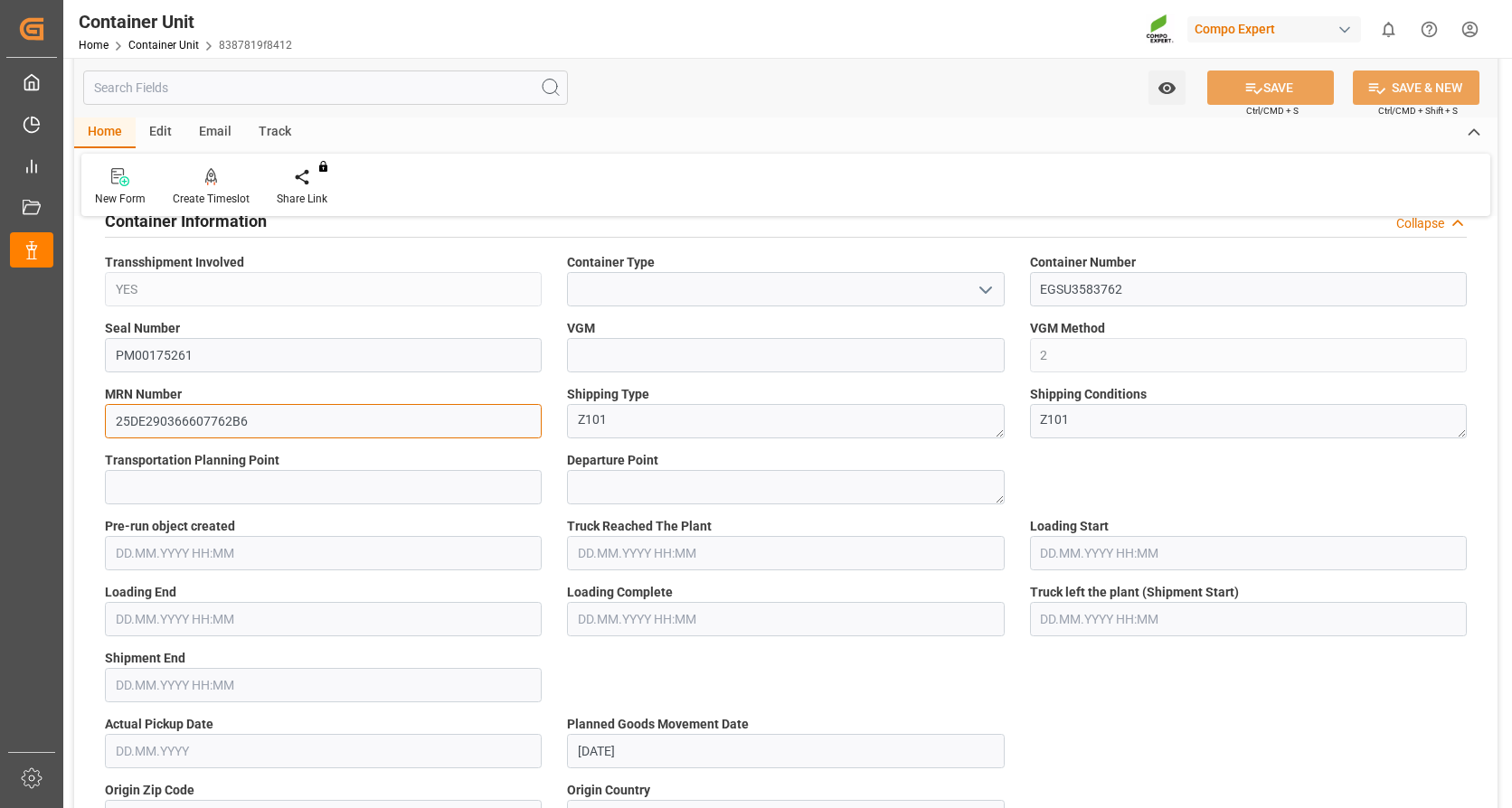
drag, startPoint x: 292, startPoint y: 421, endPoint x: 252, endPoint y: 431, distance: 41.2
click at [0, 382] on html "Created by potrace 1.15, written by [PERSON_NAME] [DATE]-[DATE] Created by potr…" at bounding box center [756, 404] width 1512 height 808
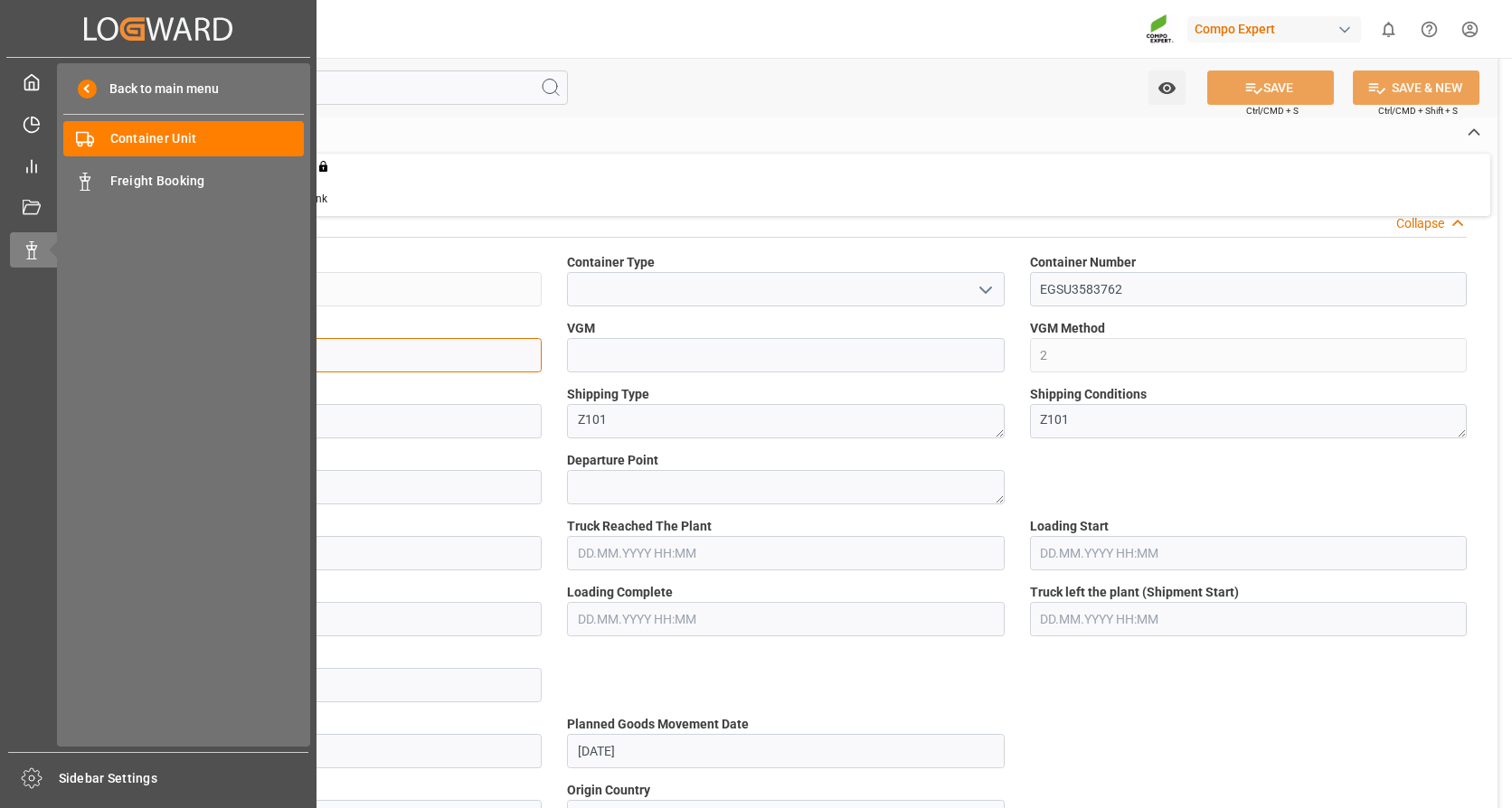
drag, startPoint x: 250, startPoint y: 359, endPoint x: -41, endPoint y: 324, distance: 293.1
click at [0, 324] on html "Created by potrace 1.15, written by [PERSON_NAME] [DATE]-[DATE] Created by potr…" at bounding box center [756, 404] width 1512 height 808
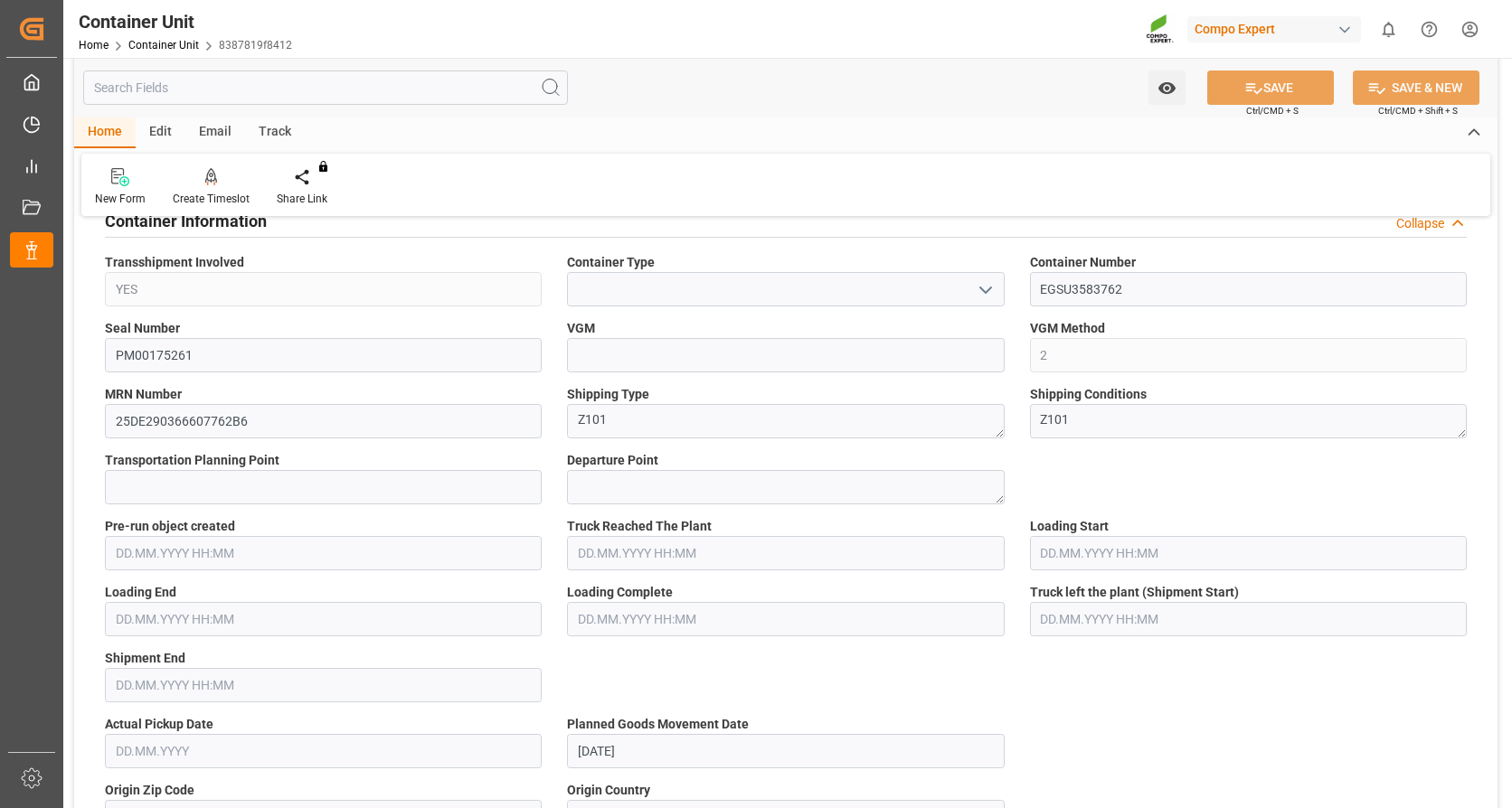
drag, startPoint x: 831, startPoint y: 173, endPoint x: 837, endPoint y: 162, distance: 12.5
click at [831, 173] on div "New Form Create Timeslot Share Link You don't have permission for this feature.…" at bounding box center [785, 184] width 1409 height 62
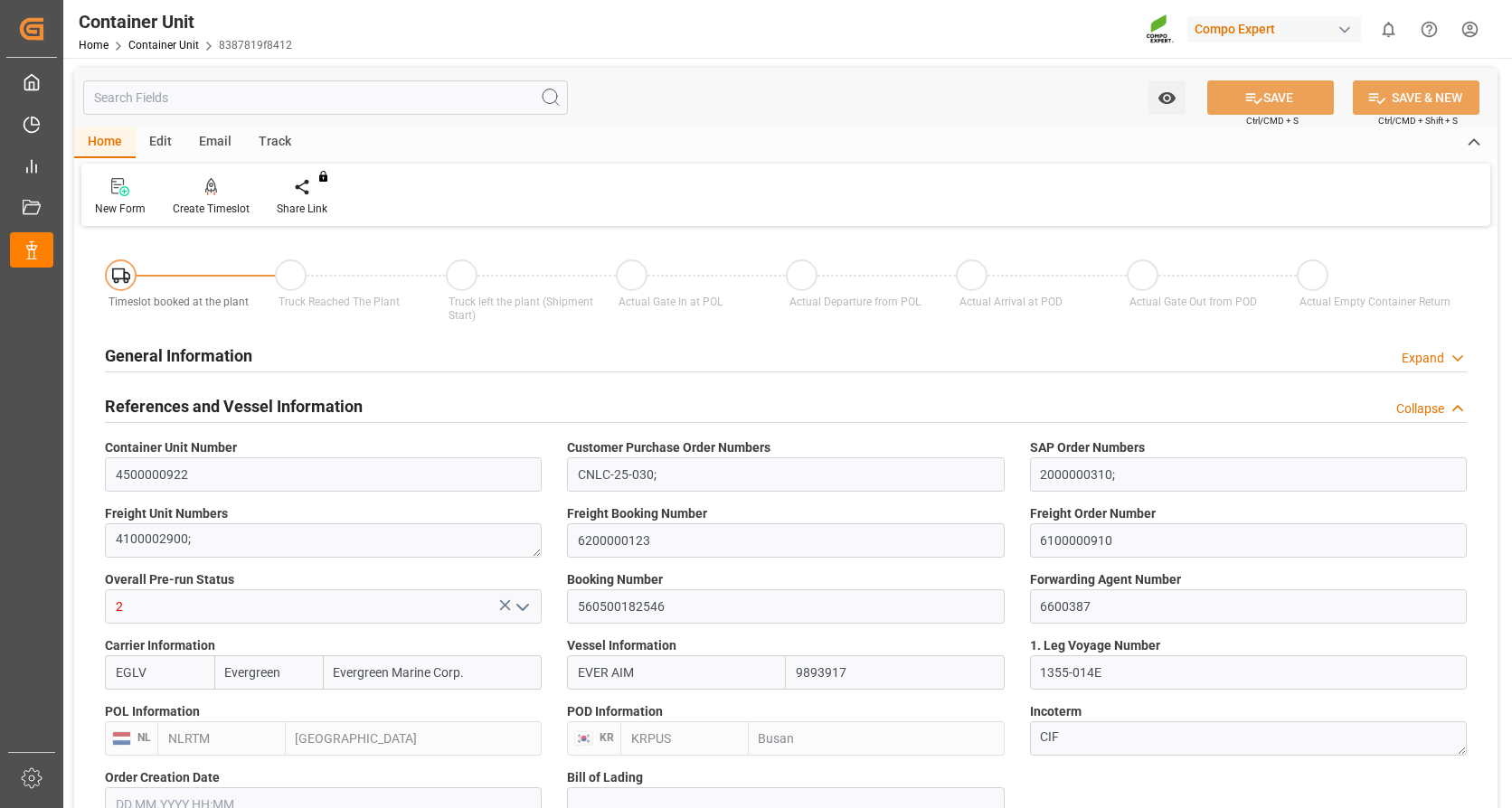
scroll to position [0, 0]
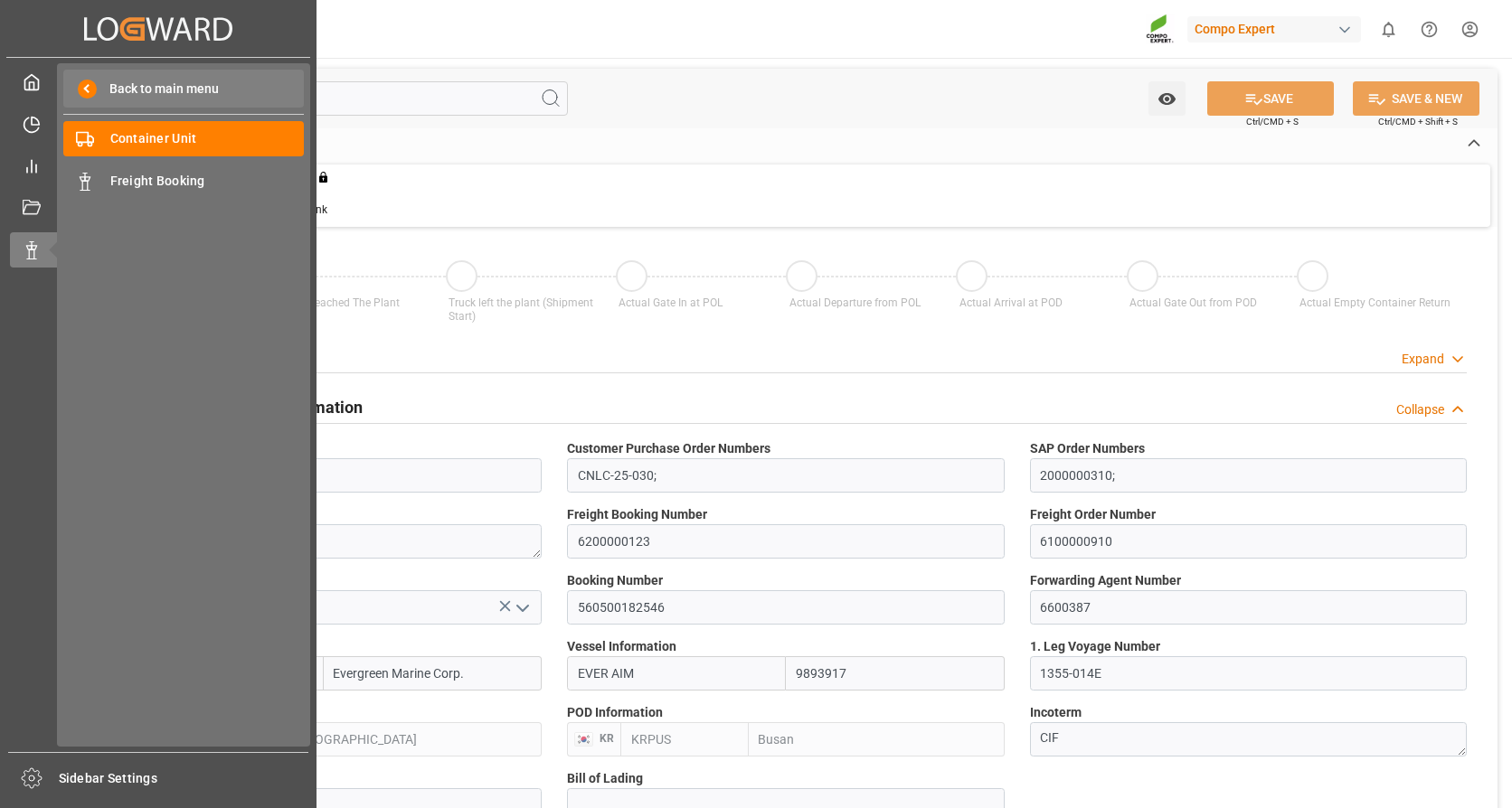
click at [128, 77] on div "Back to main menu" at bounding box center [183, 89] width 241 height 38
click at [116, 97] on span "Back to main menu" at bounding box center [158, 89] width 122 height 19
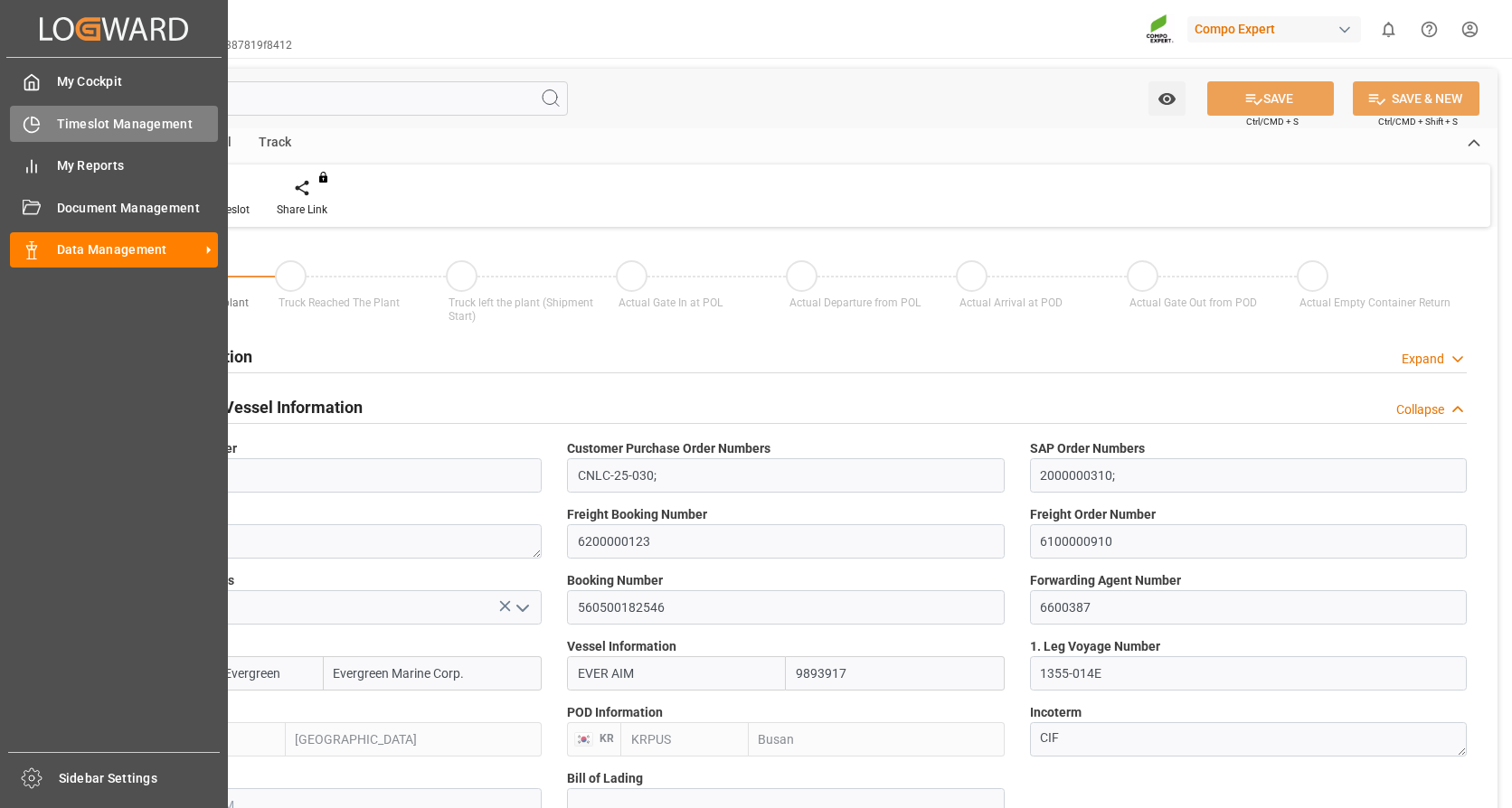
click at [110, 122] on span "Timeslot Management" at bounding box center [138, 124] width 161 height 19
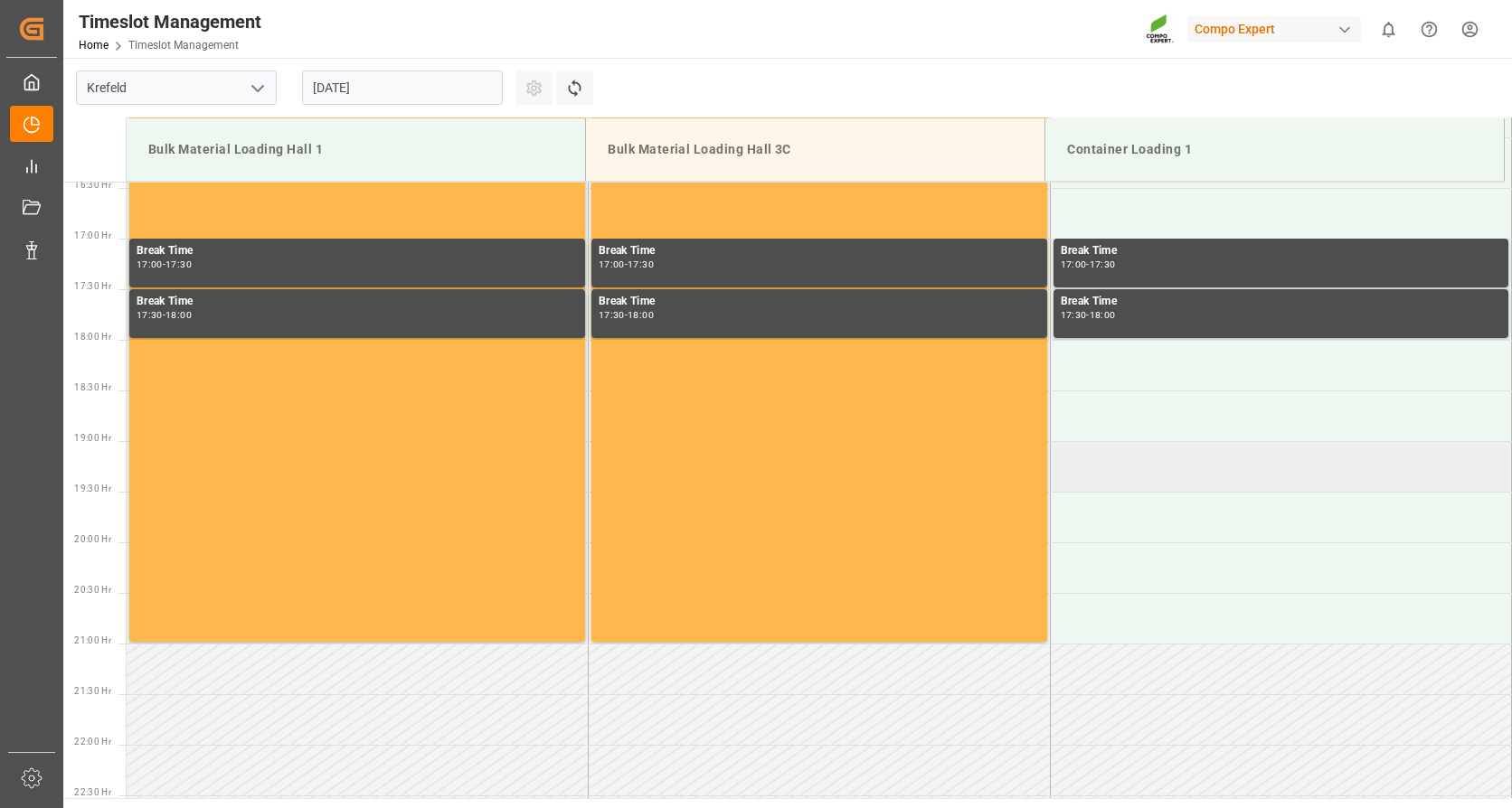
scroll to position [1666, 0]
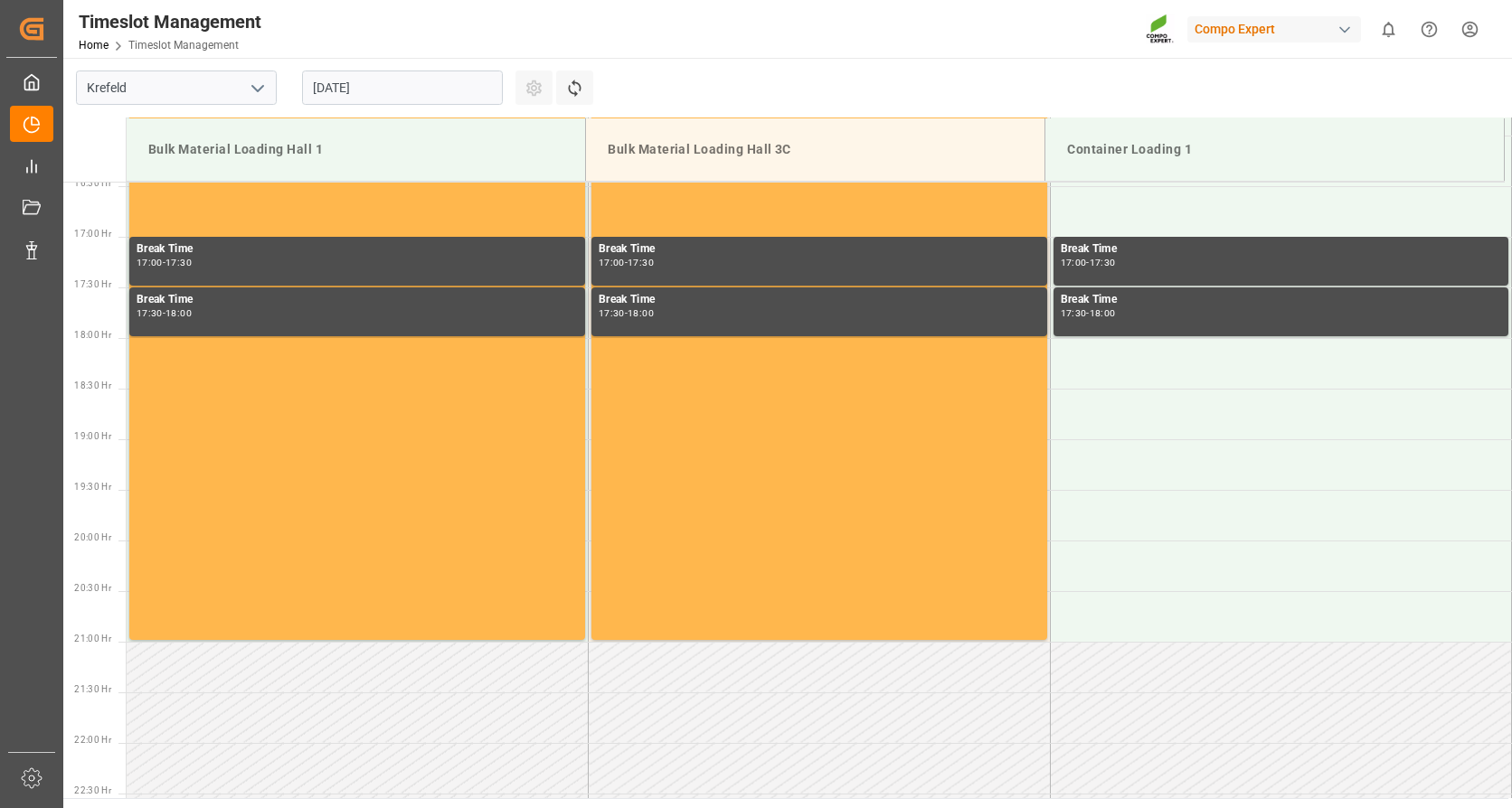
click at [376, 54] on div "Timeslot Management Home Timeslot Management Compo Expert 0 Notifications Only …" at bounding box center [781, 29] width 1461 height 58
click at [418, 88] on input "[DATE]" at bounding box center [402, 88] width 201 height 34
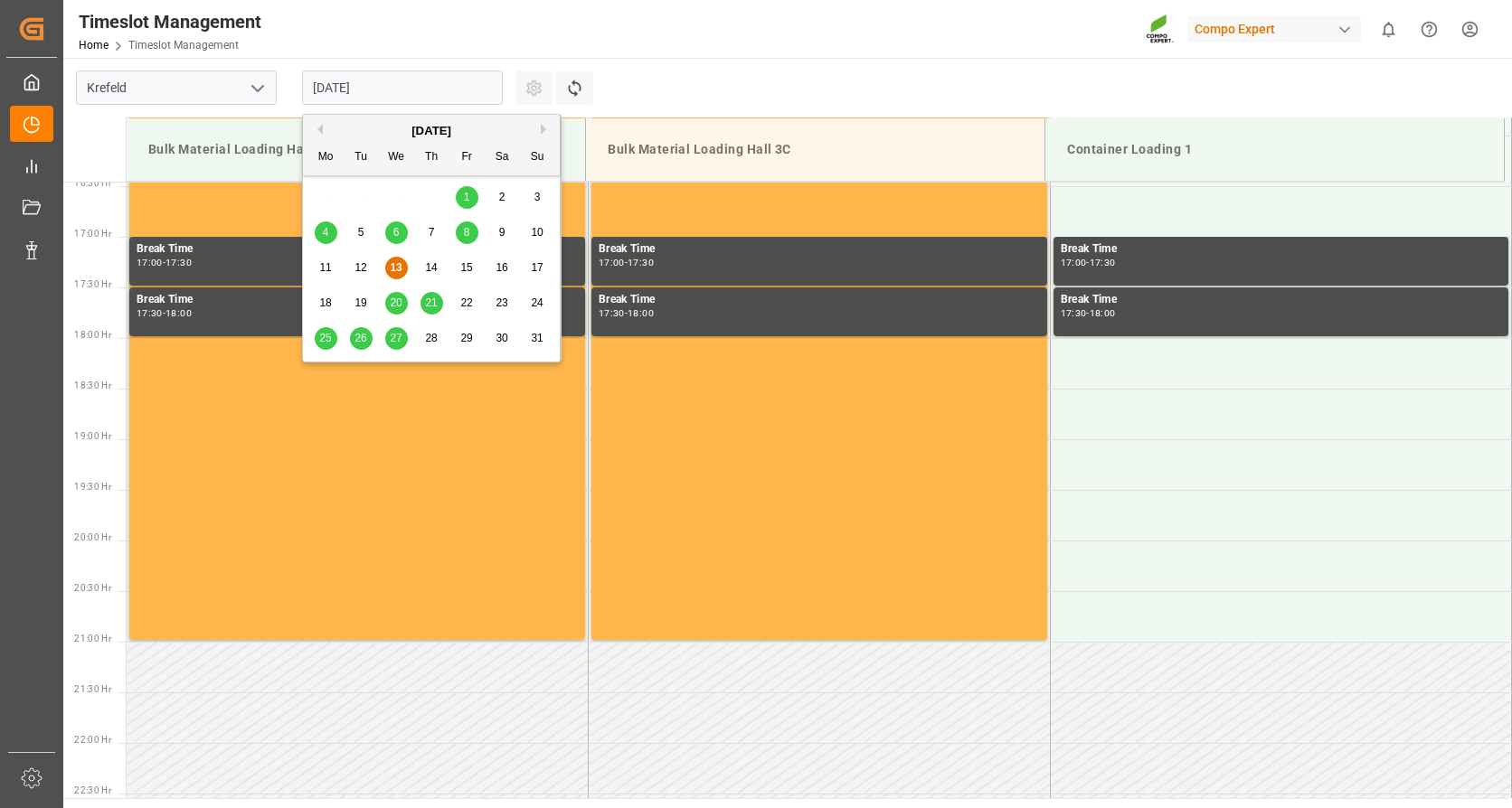
click at [394, 301] on span "20" at bounding box center [395, 302] width 11 height 12
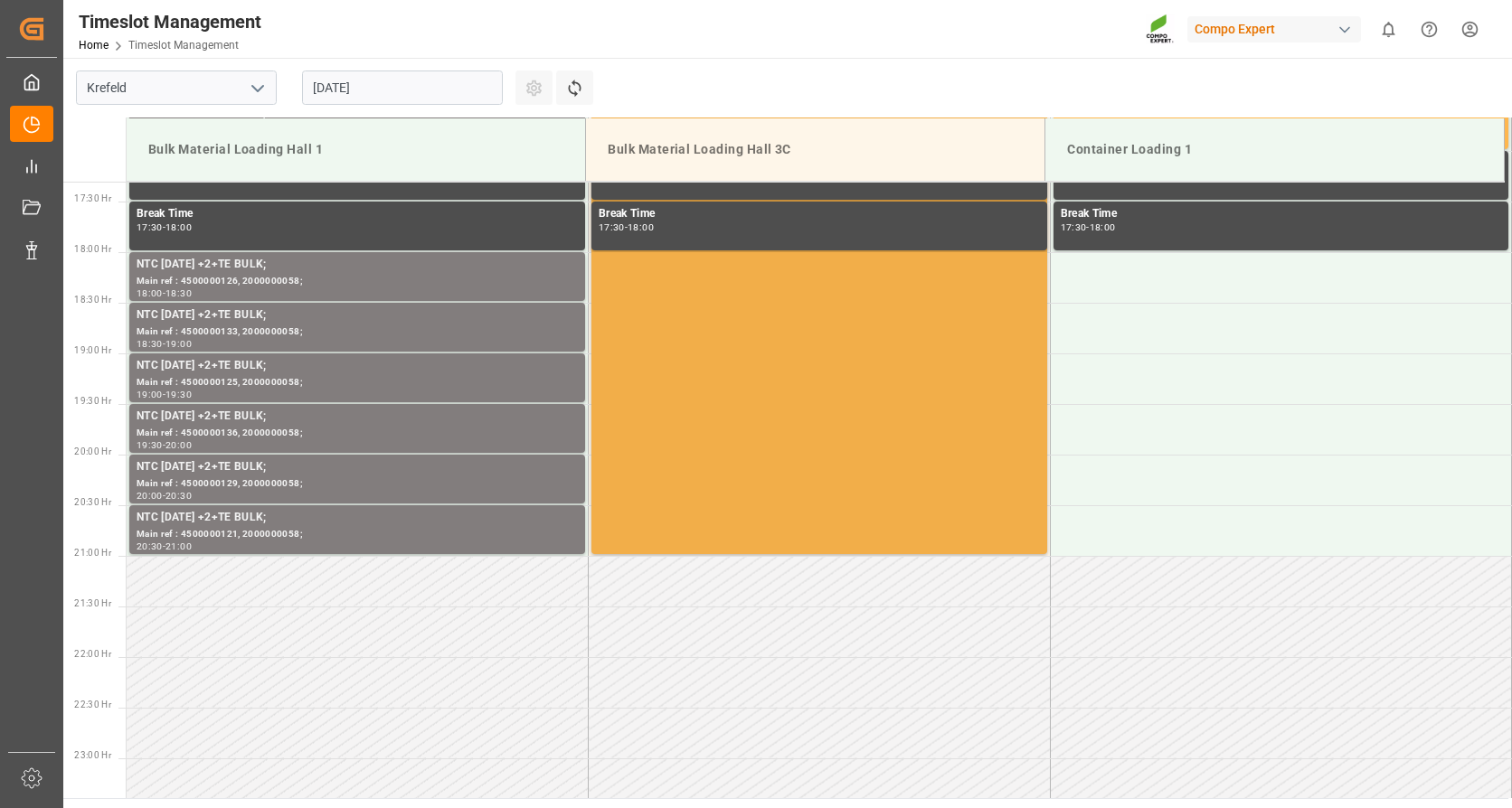
scroll to position [1756, 0]
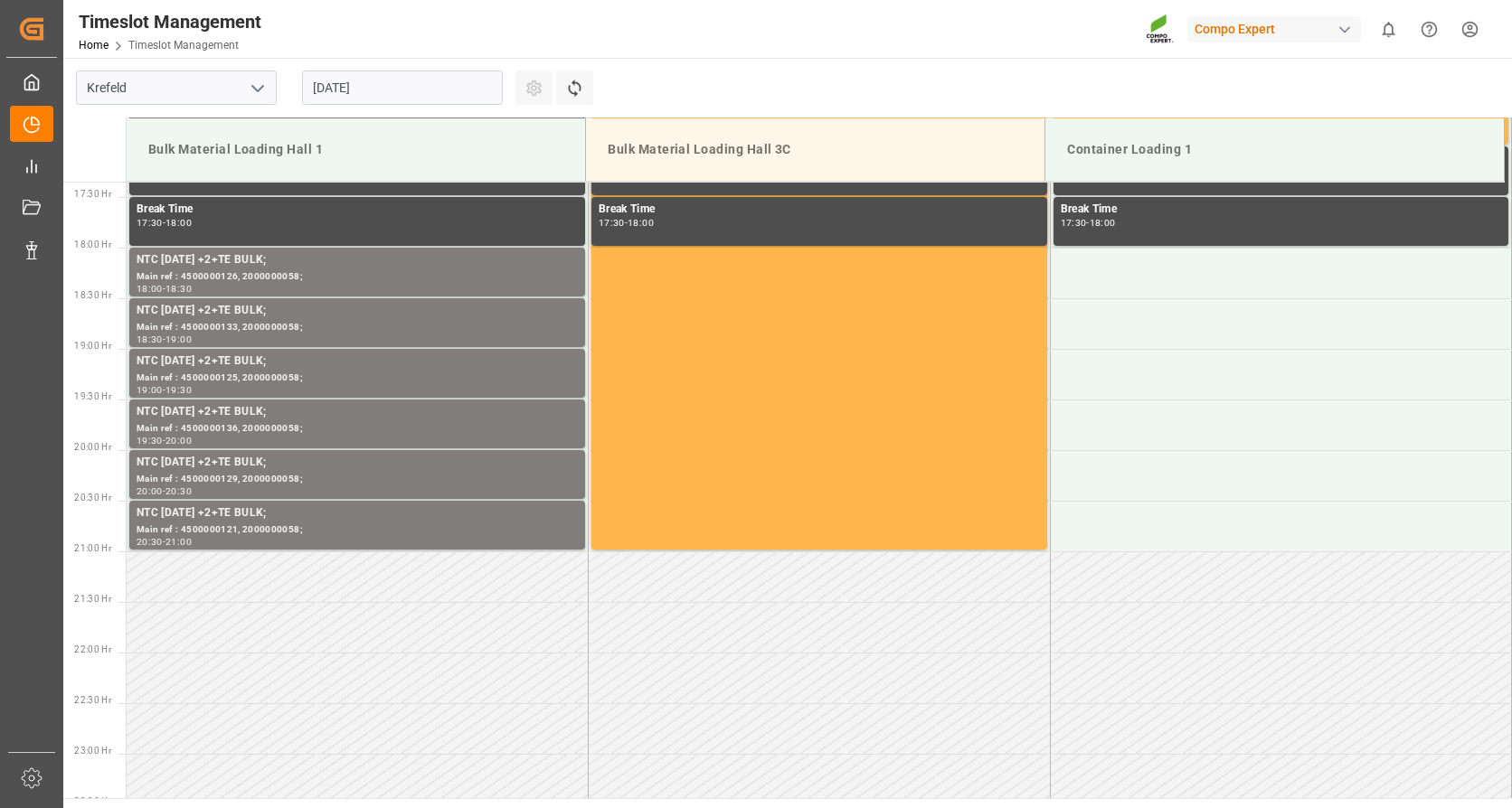
click at [367, 79] on input "[DATE]" at bounding box center [402, 88] width 201 height 34
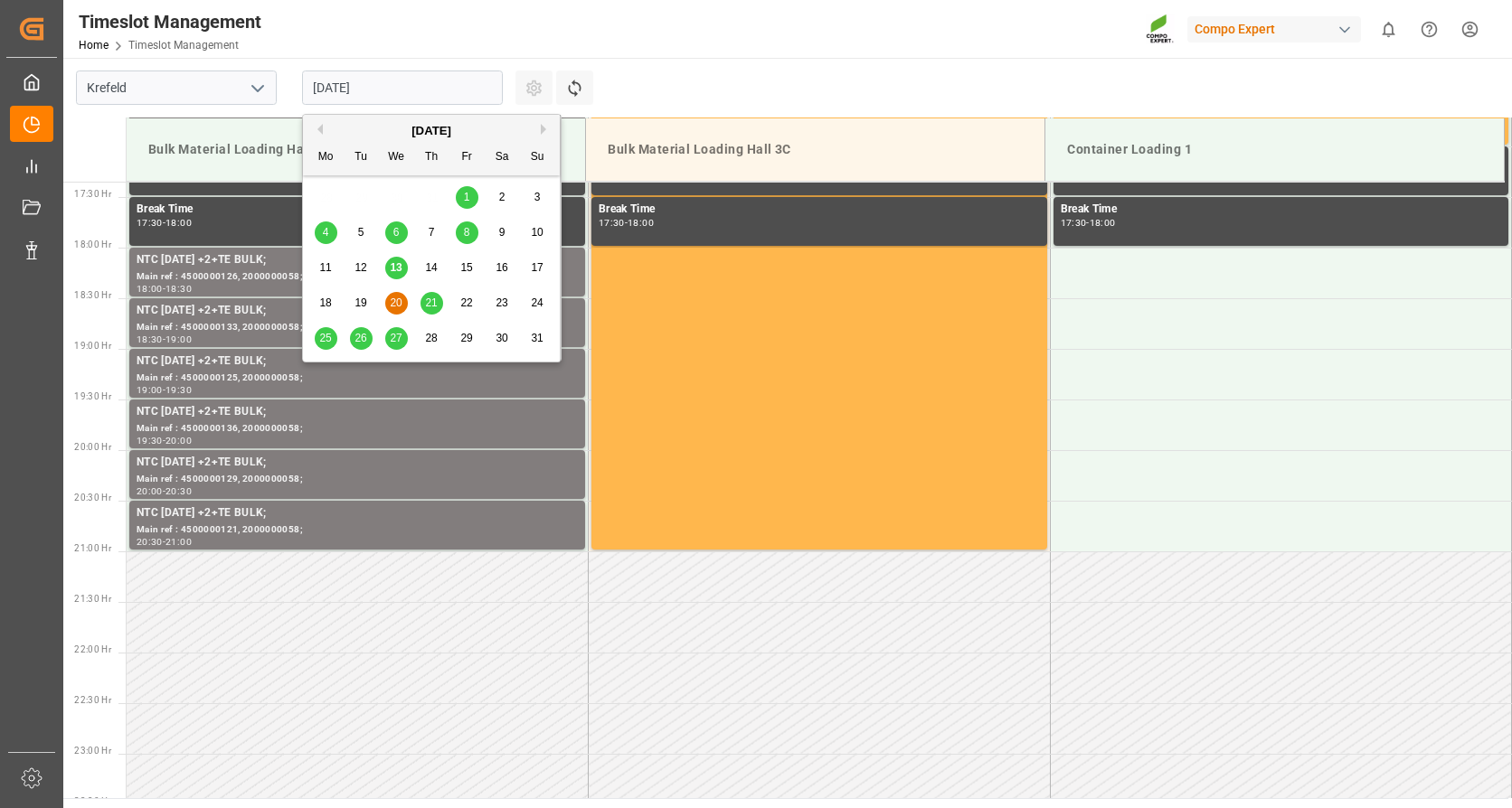
click at [321, 337] on span "25" at bounding box center [325, 337] width 11 height 12
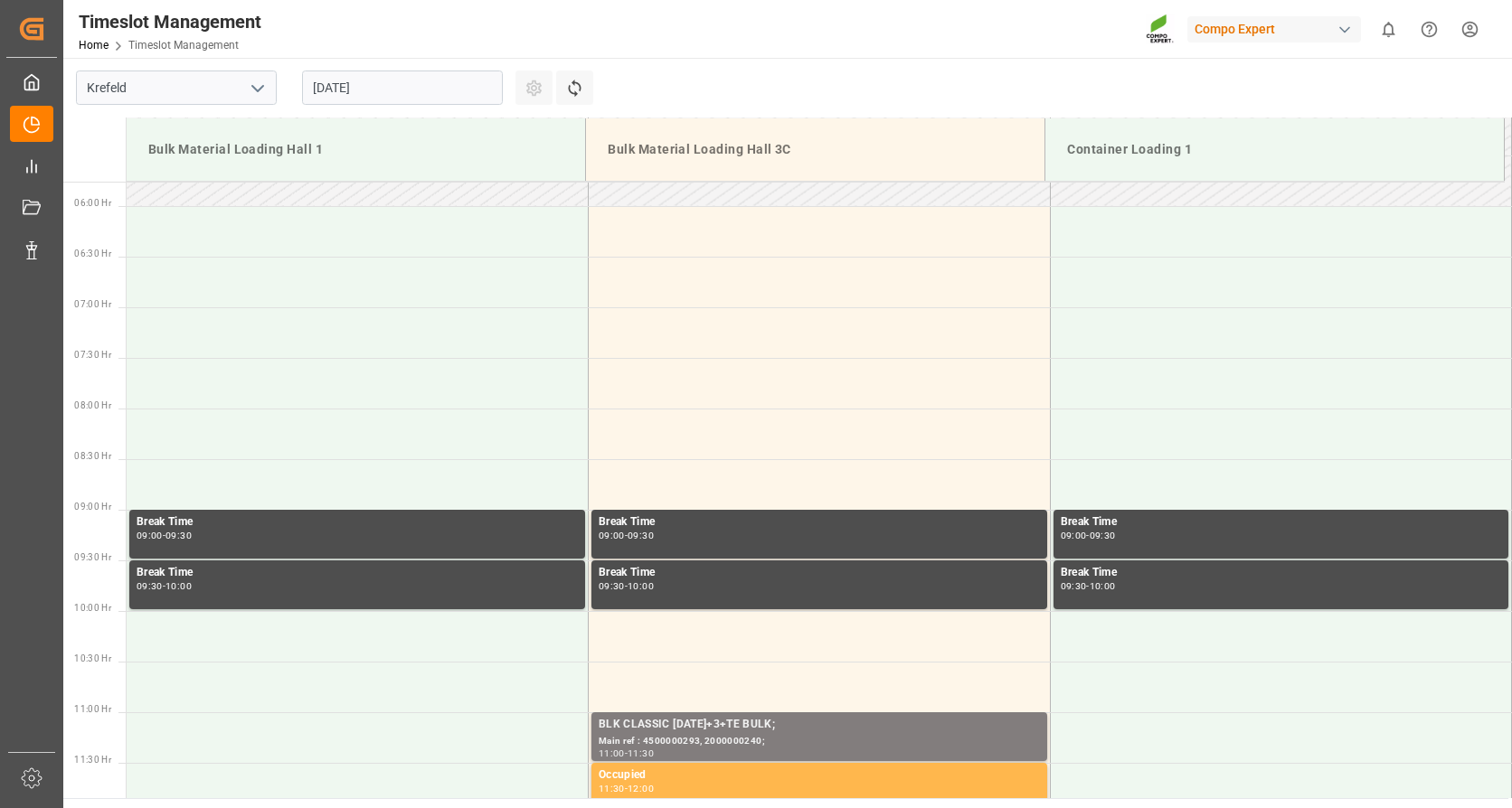
scroll to position [582, 0]
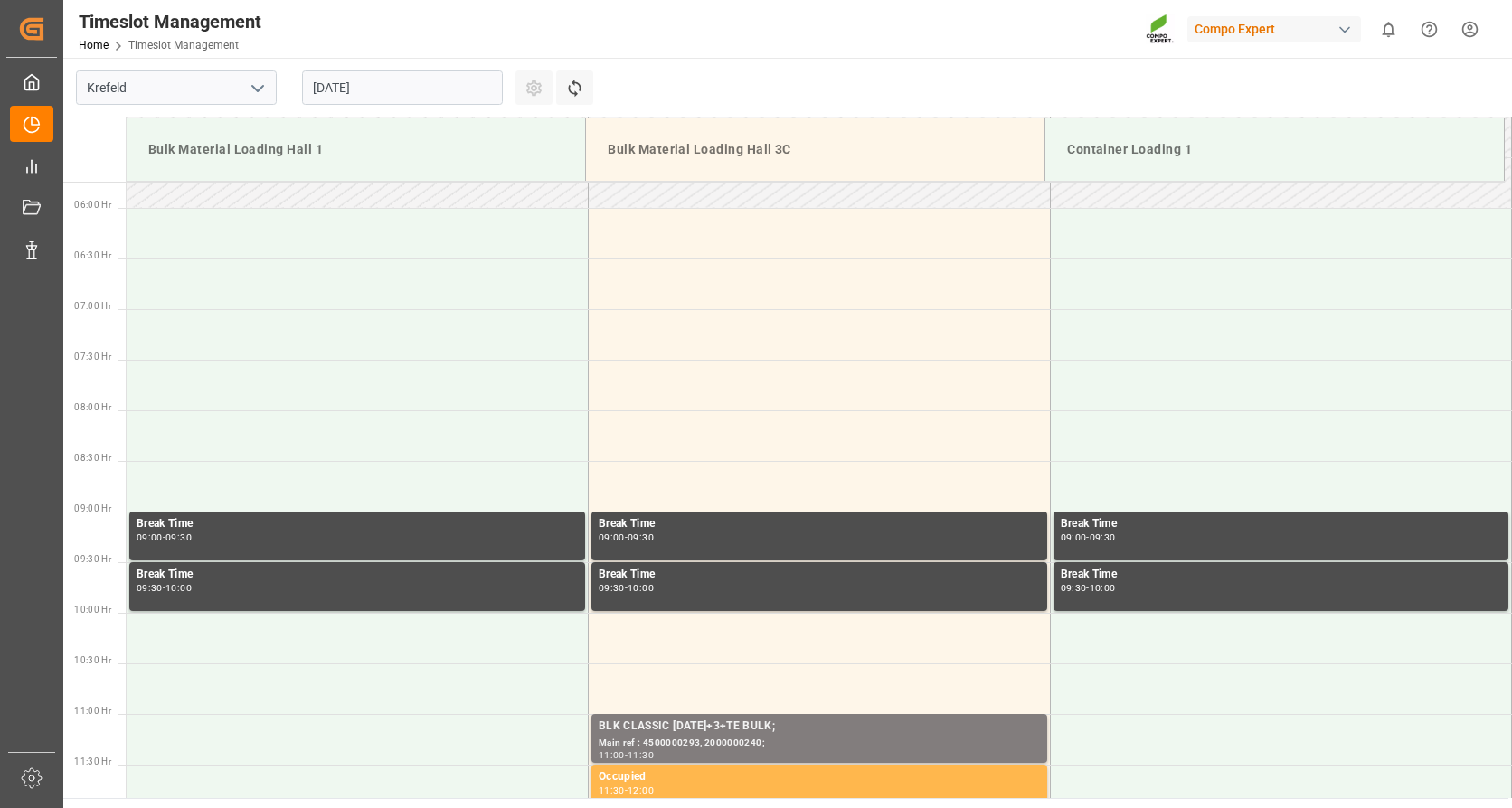
click at [389, 74] on input "[DATE]" at bounding box center [402, 88] width 201 height 34
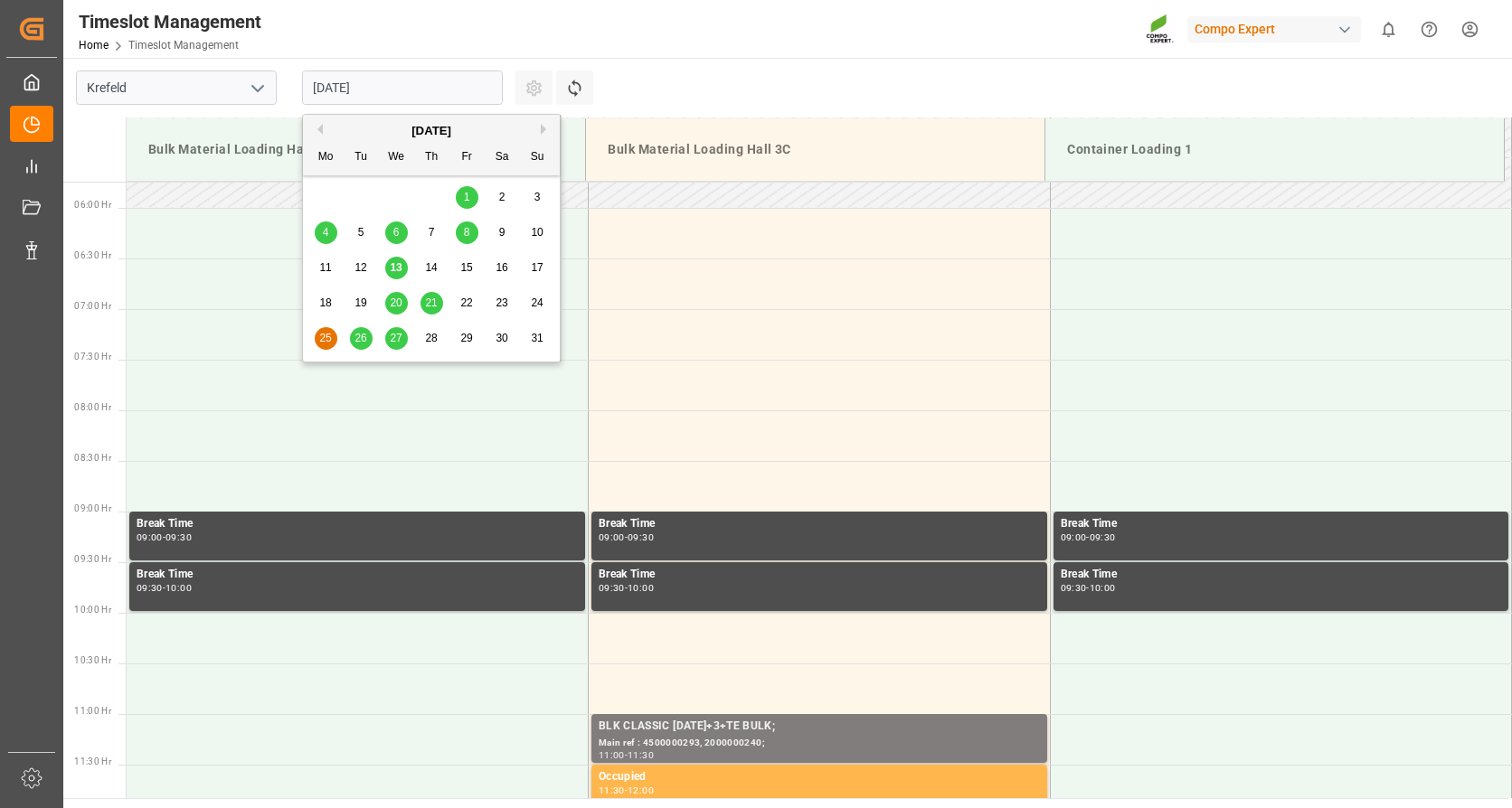
click at [363, 332] on span "26" at bounding box center [360, 337] width 11 height 12
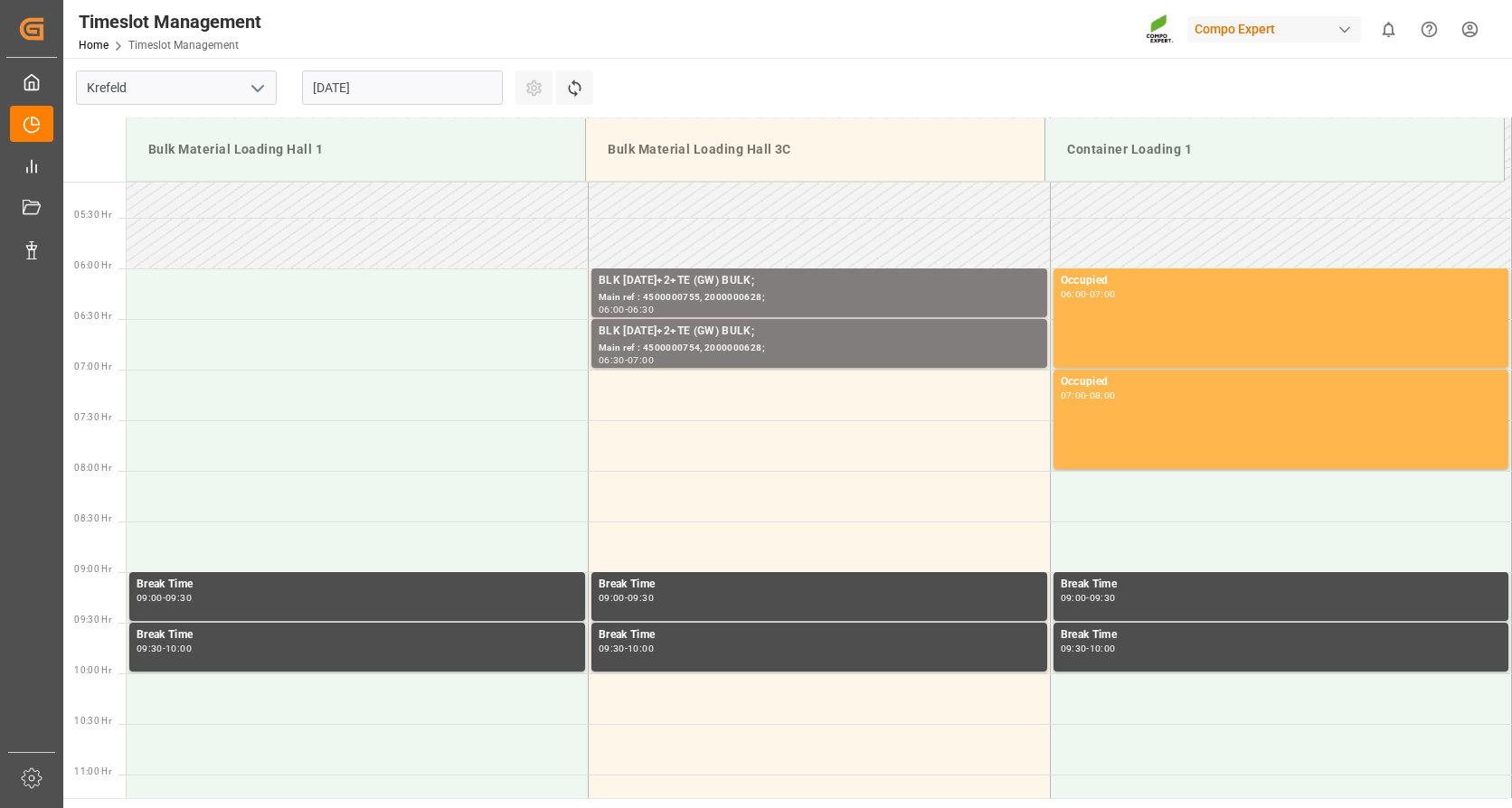
scroll to position [402, 0]
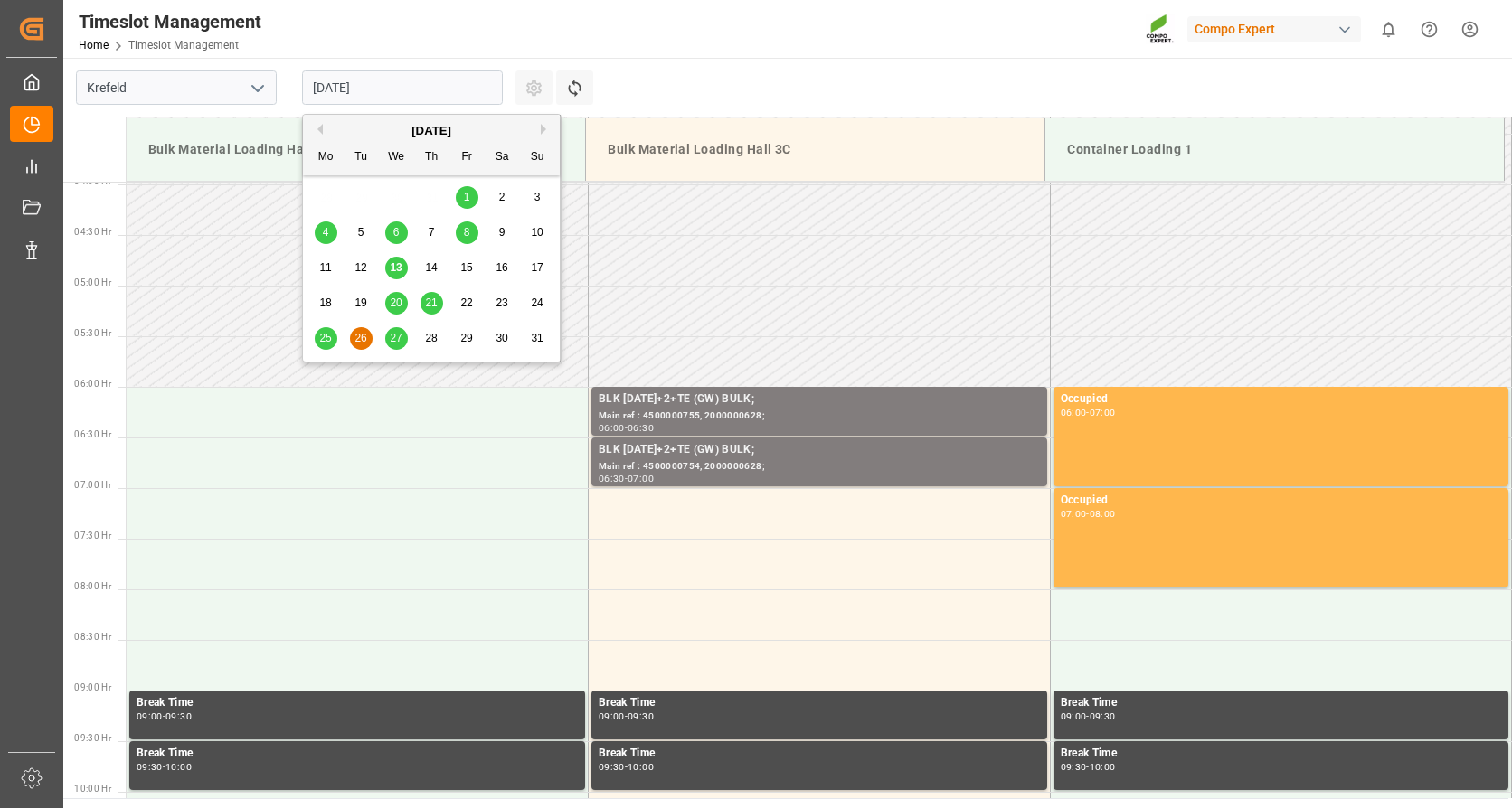
click at [429, 85] on input "[DATE]" at bounding box center [402, 88] width 201 height 34
click at [392, 334] on span "27" at bounding box center [395, 337] width 11 height 12
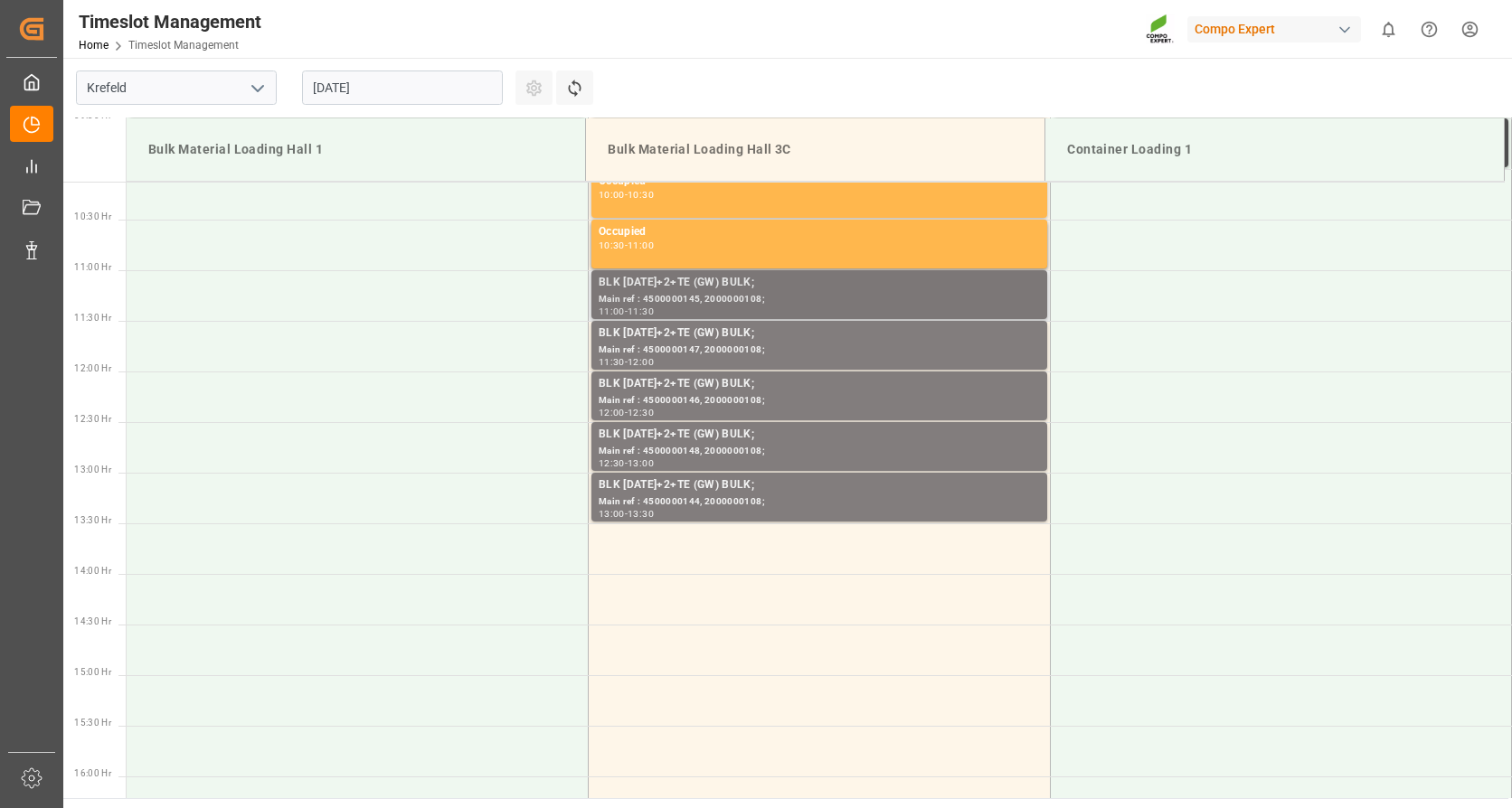
scroll to position [1124, 0]
